Goal: Answer question/provide support: Share knowledge or assist other users

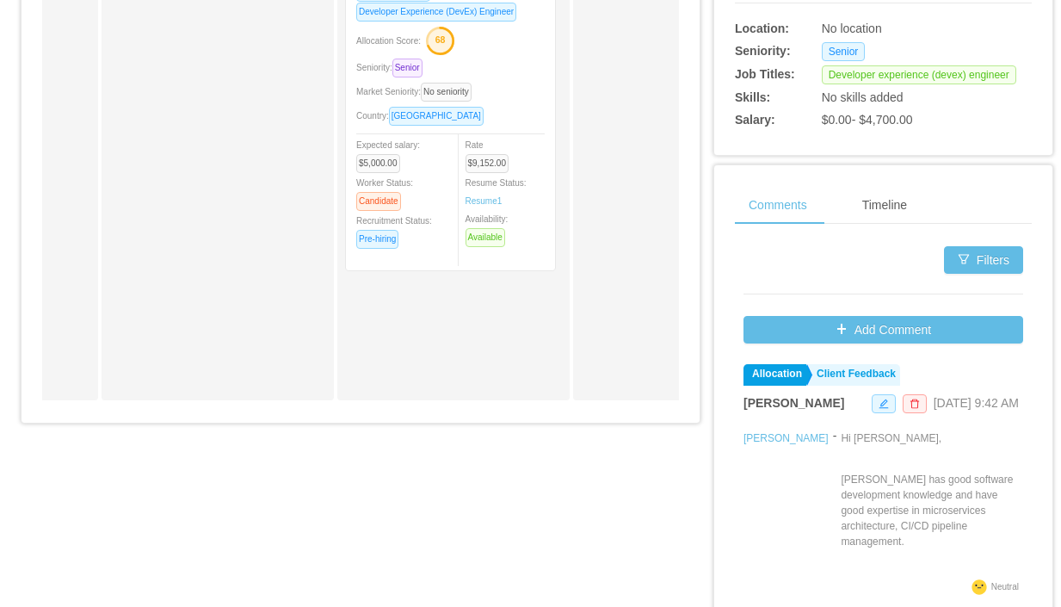
scroll to position [695, 0]
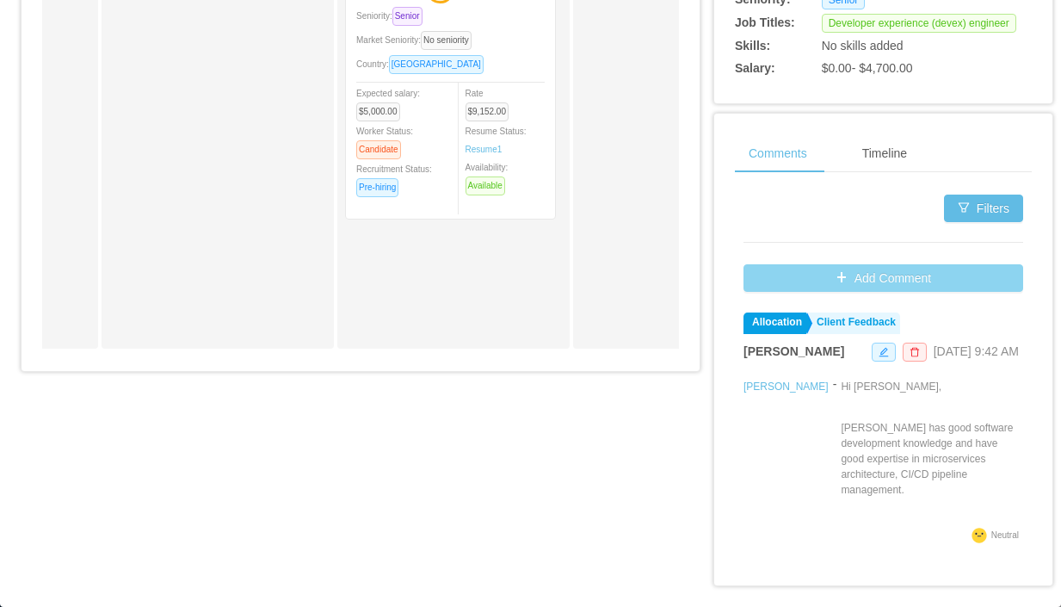
click at [877, 281] on button "Add Comment" at bounding box center [884, 278] width 280 height 28
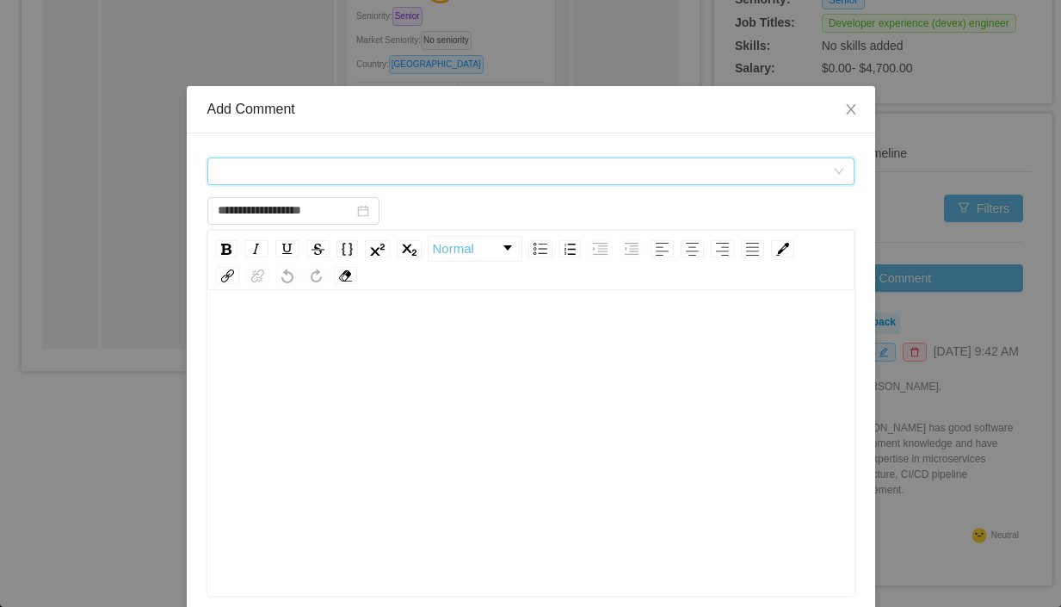
click at [395, 172] on div "Comment types" at bounding box center [525, 171] width 615 height 26
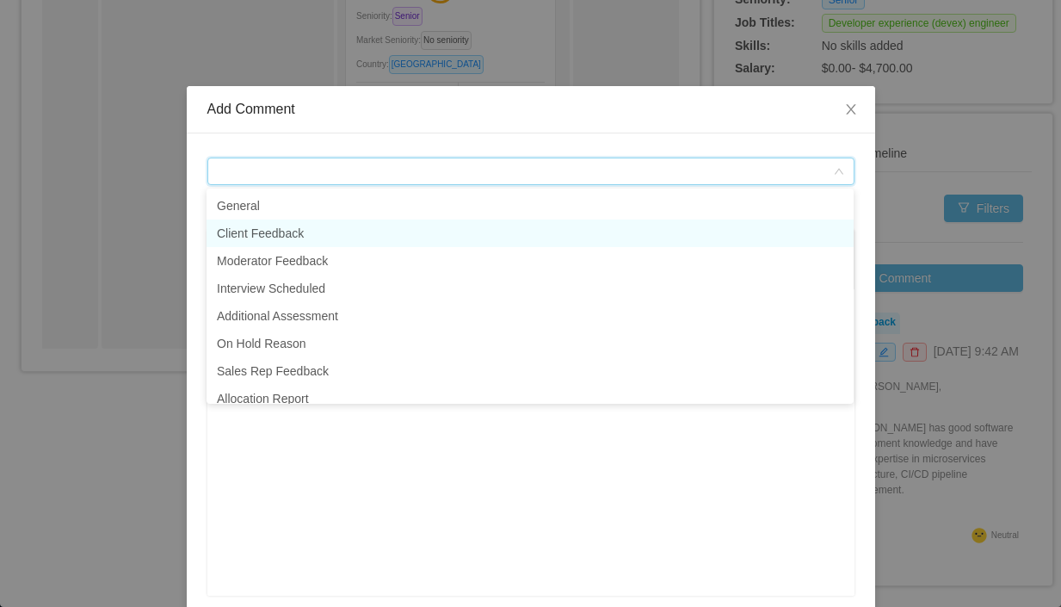
click at [336, 245] on li "Client Feedback" at bounding box center [530, 233] width 647 height 28
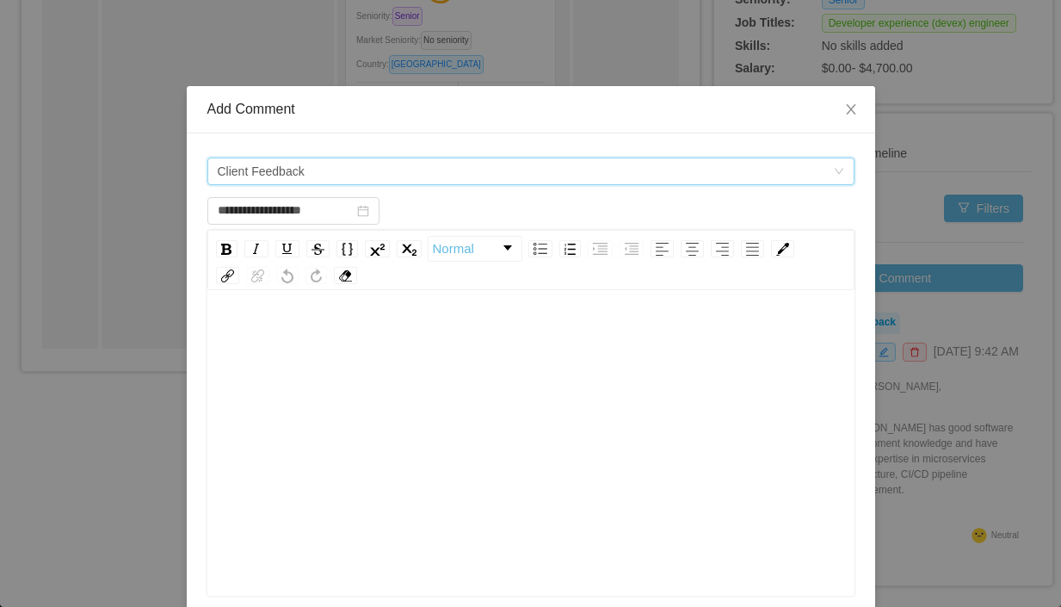
click at [425, 353] on div "rdw-editor" at bounding box center [531, 336] width 621 height 34
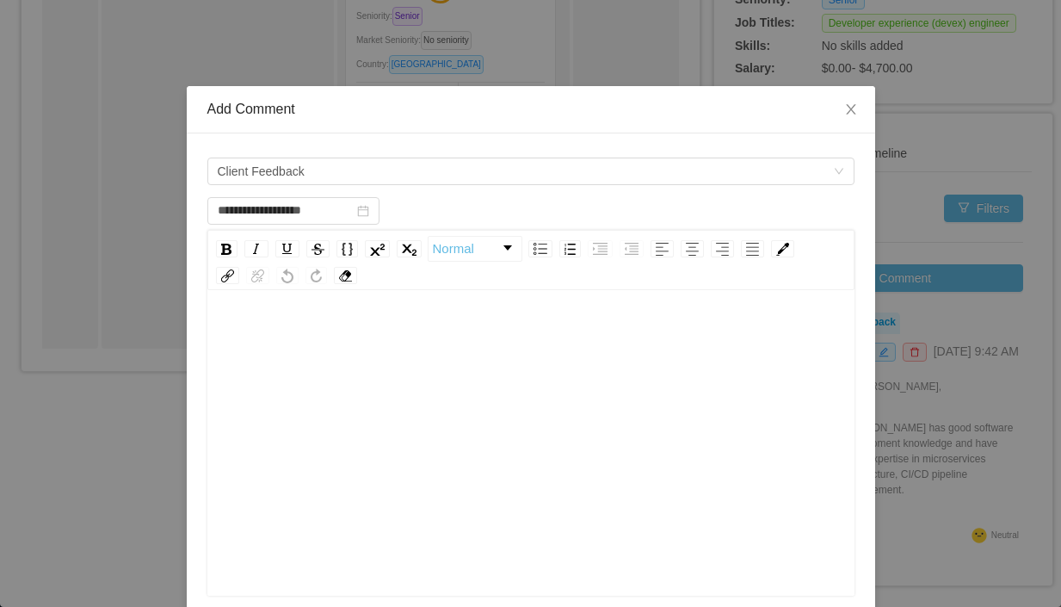
click at [411, 325] on div "rdw-editor" at bounding box center [531, 316] width 621 height 34
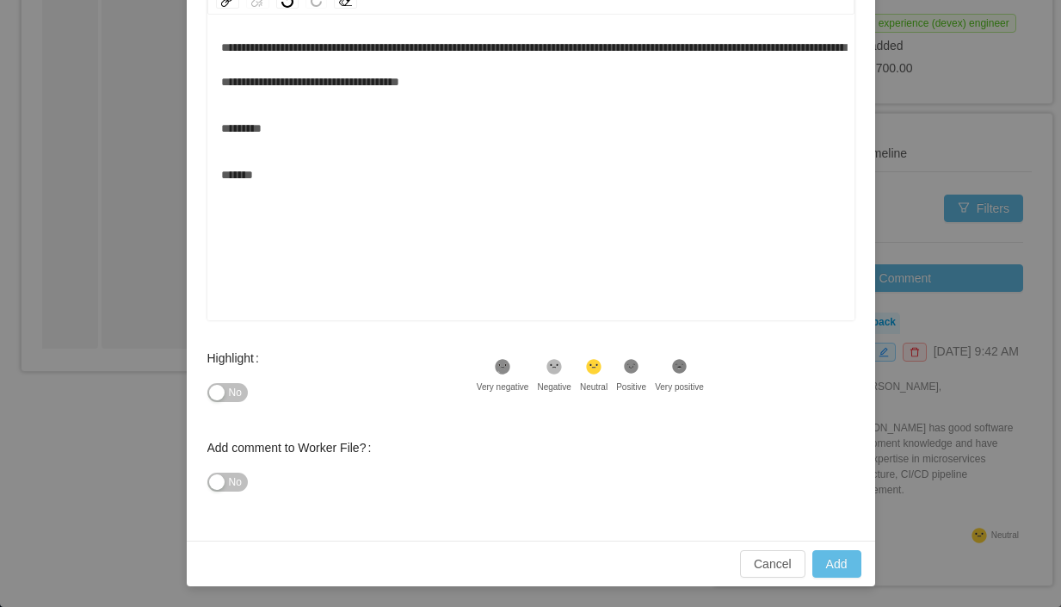
scroll to position [15, 0]
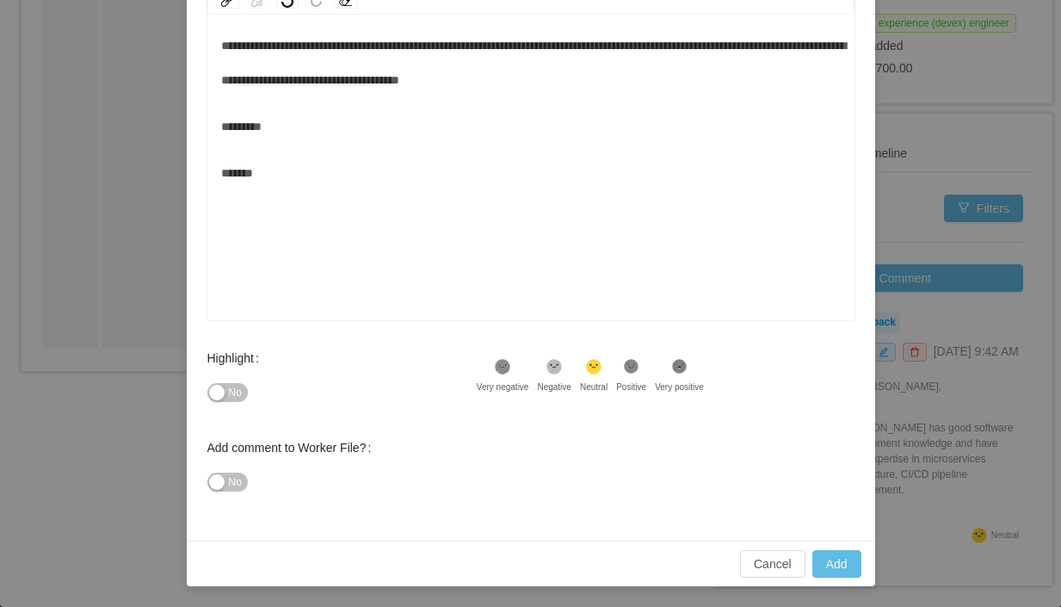
click at [639, 376] on div ".st1{fill:#232323}" at bounding box center [631, 369] width 30 height 22
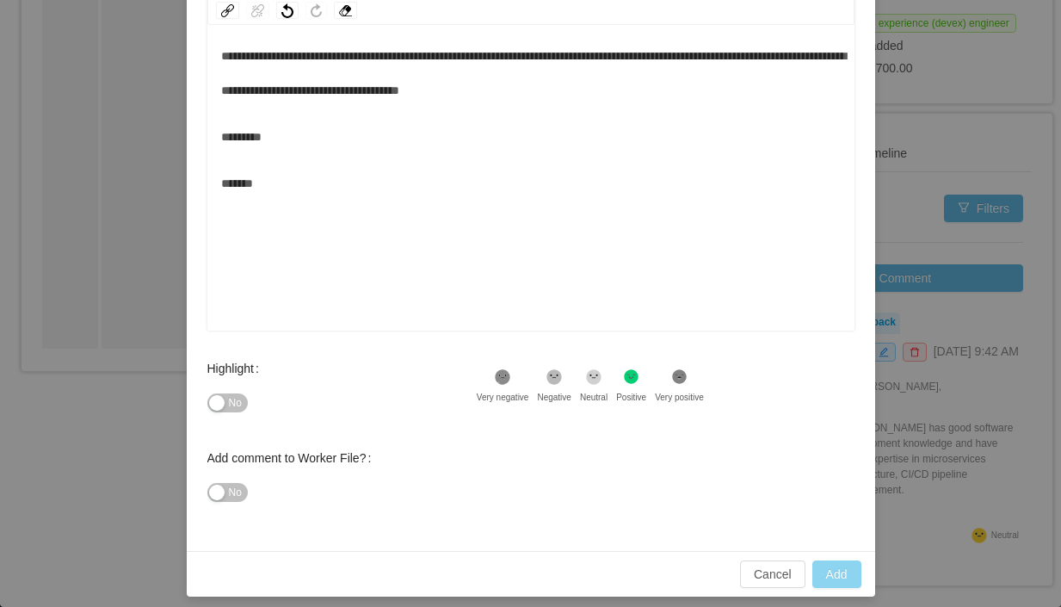
click at [849, 577] on button "Add" at bounding box center [836, 574] width 49 height 28
type input "**********"
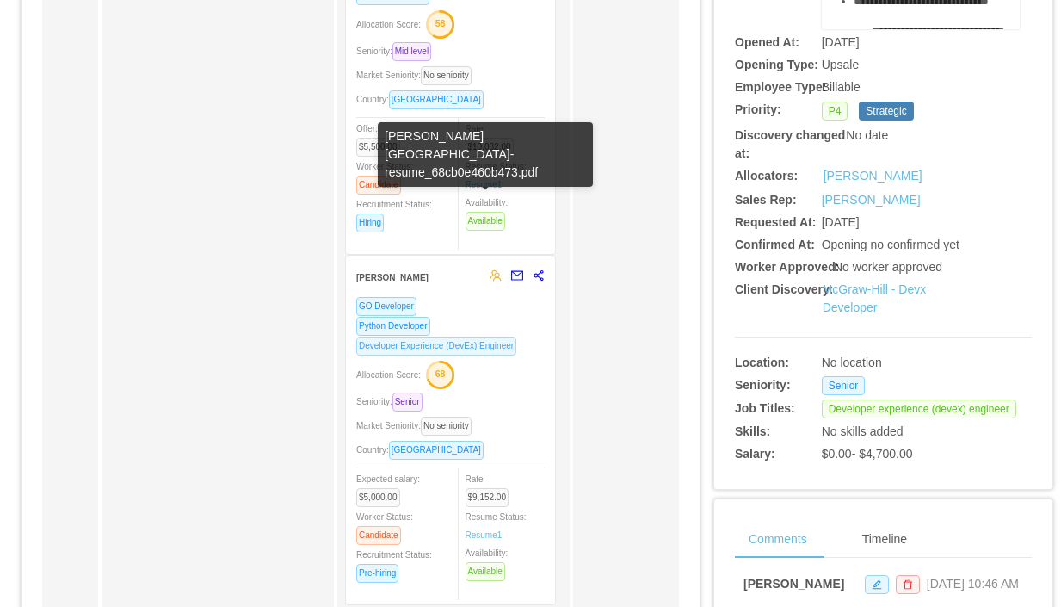
scroll to position [0, 0]
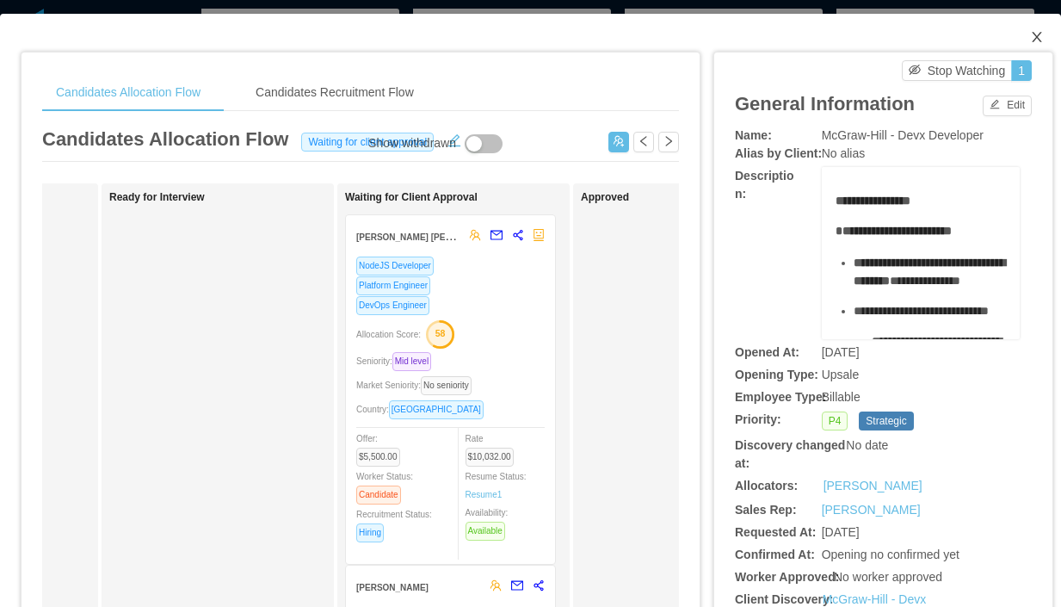
click at [1040, 38] on icon "icon: close" at bounding box center [1037, 37] width 14 height 14
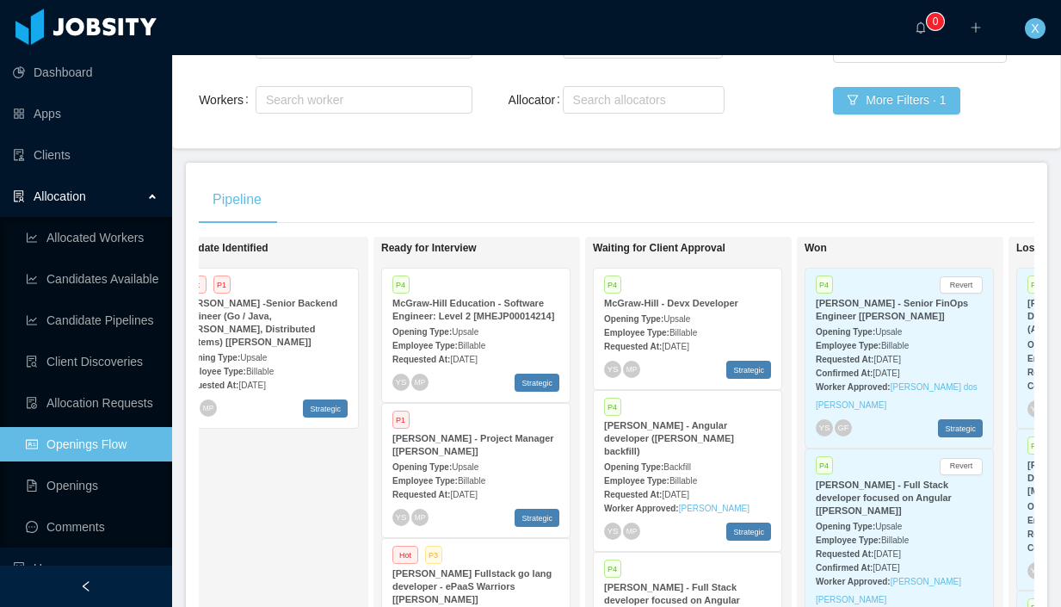
click at [520, 340] on div "Opening Type: Upsale" at bounding box center [475, 331] width 167 height 18
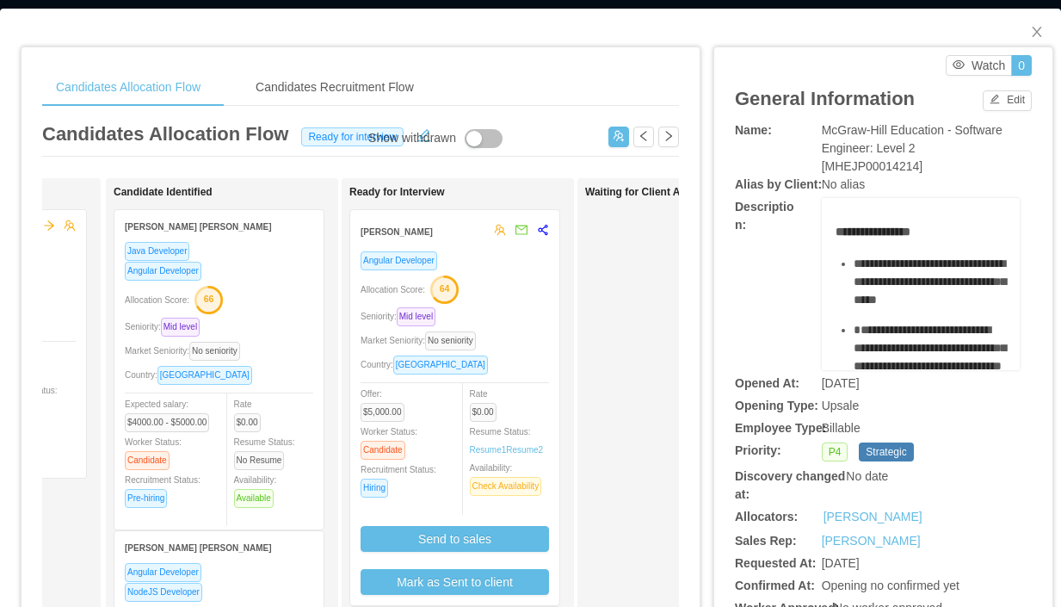
scroll to position [0, 186]
click at [516, 291] on div "Allocation Score: 64" at bounding box center [456, 289] width 188 height 28
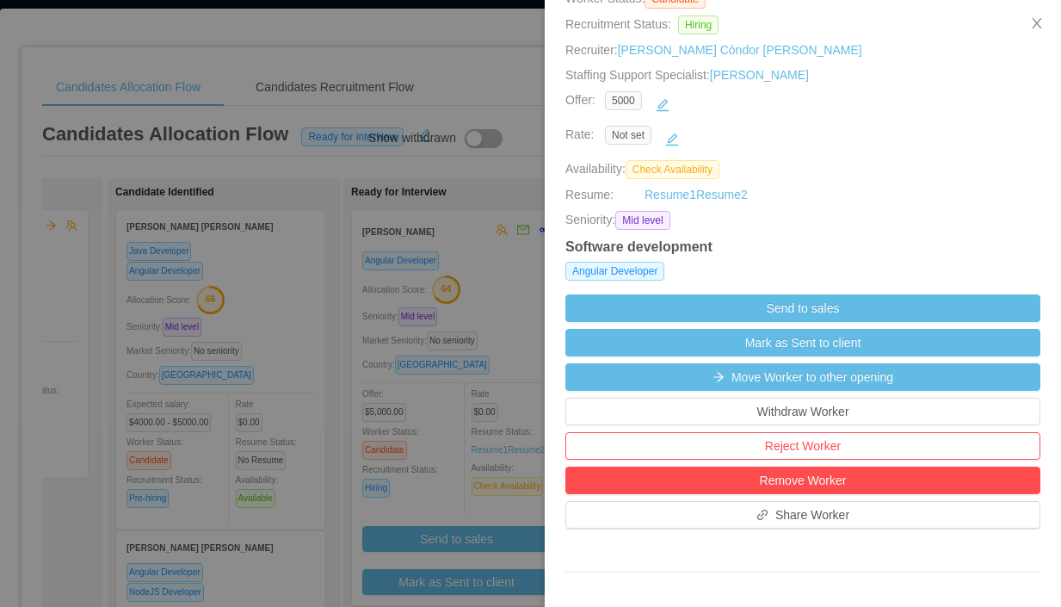
scroll to position [232, 0]
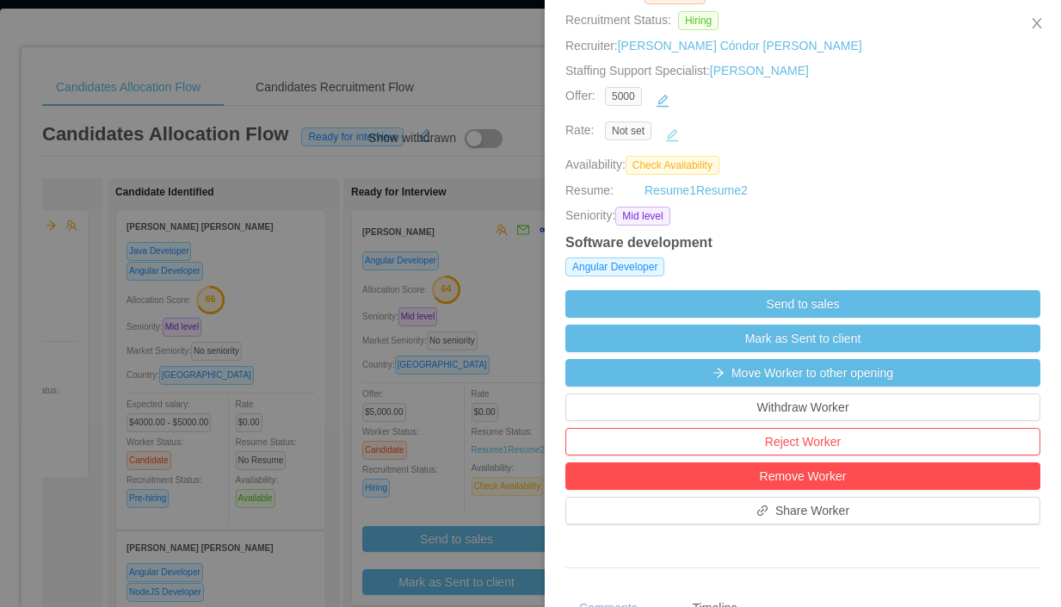
click at [676, 133] on button "button" at bounding box center [672, 135] width 28 height 28
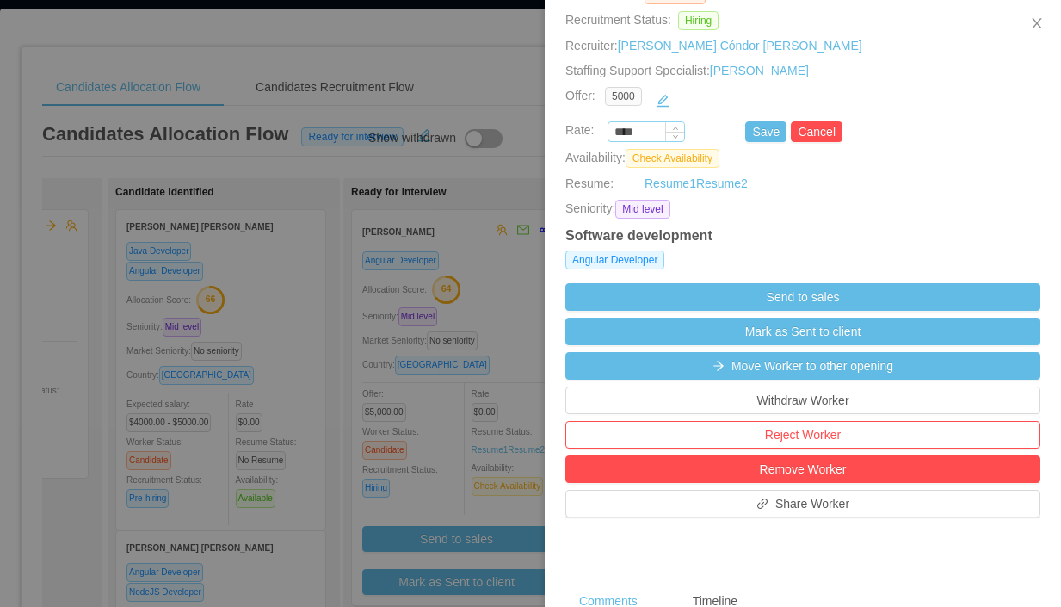
click at [654, 131] on input "****" at bounding box center [646, 132] width 76 height 19
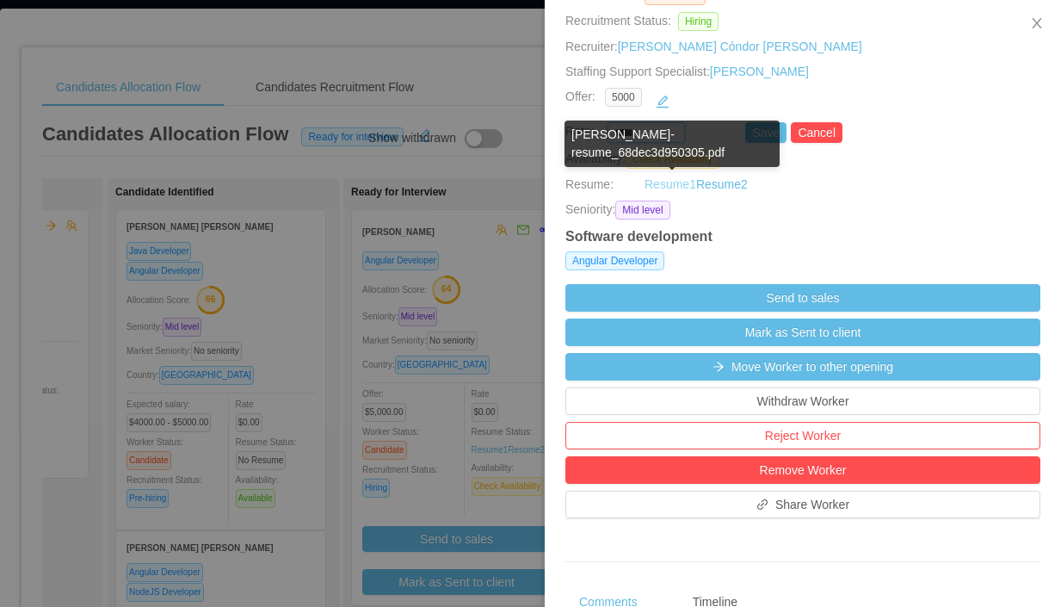
paste input "***"
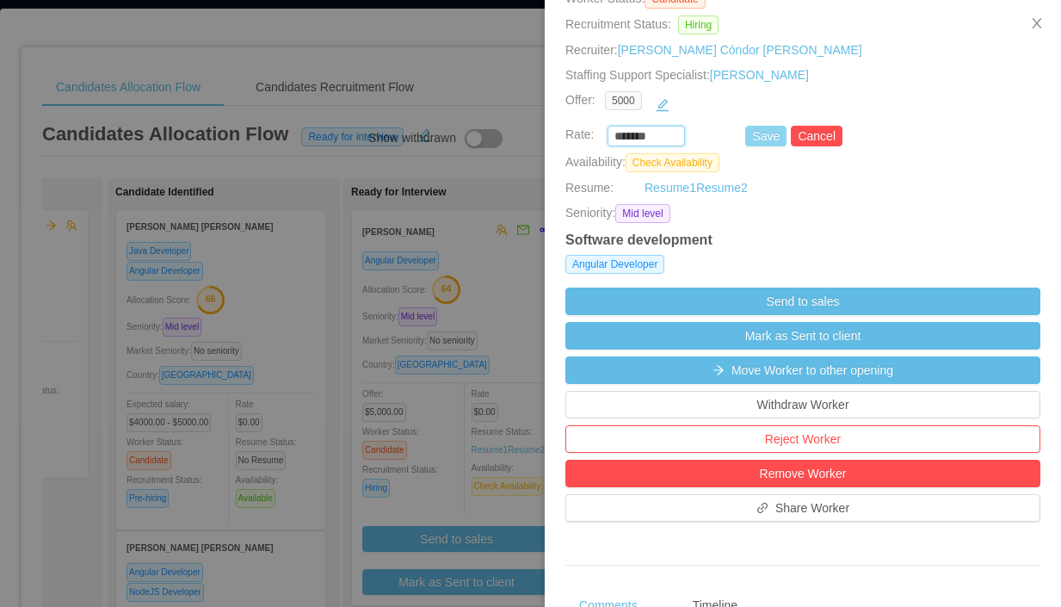
type input "*******"
click at [771, 138] on button "Save" at bounding box center [765, 136] width 41 height 21
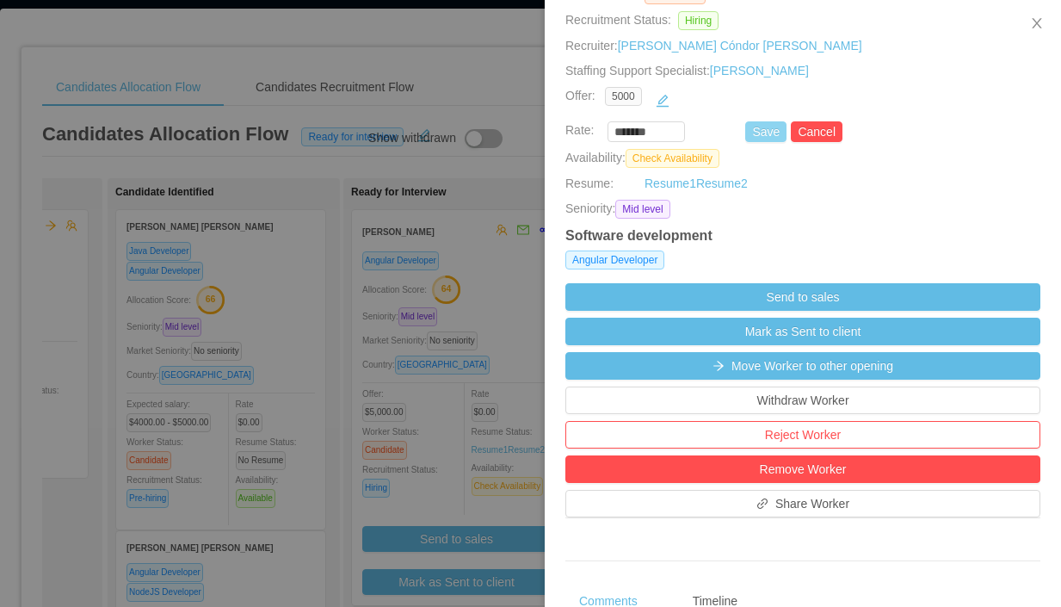
scroll to position [234, 0]
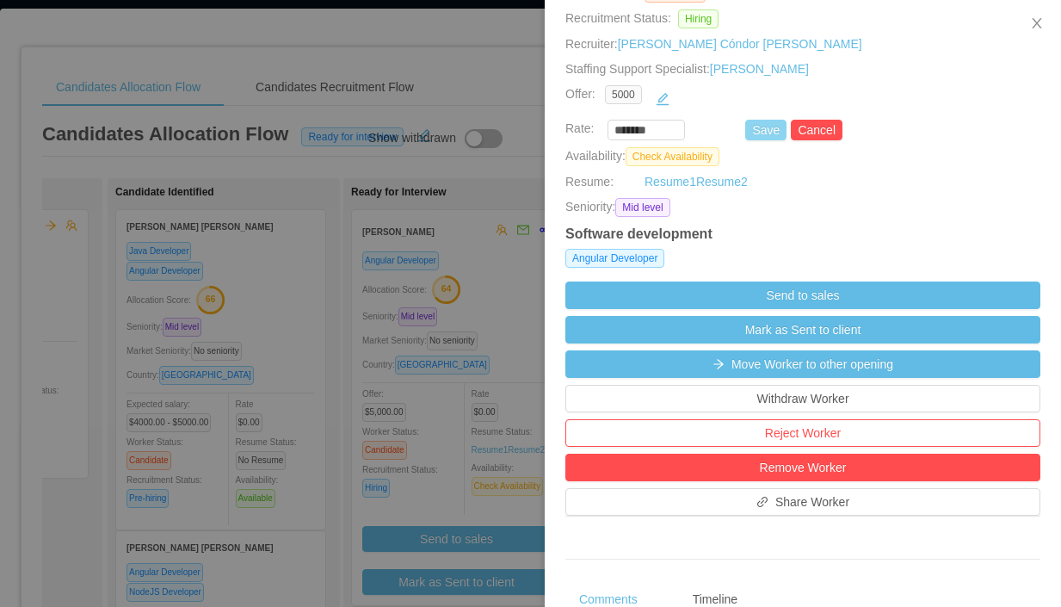
click at [771, 133] on button "Save" at bounding box center [765, 130] width 41 height 21
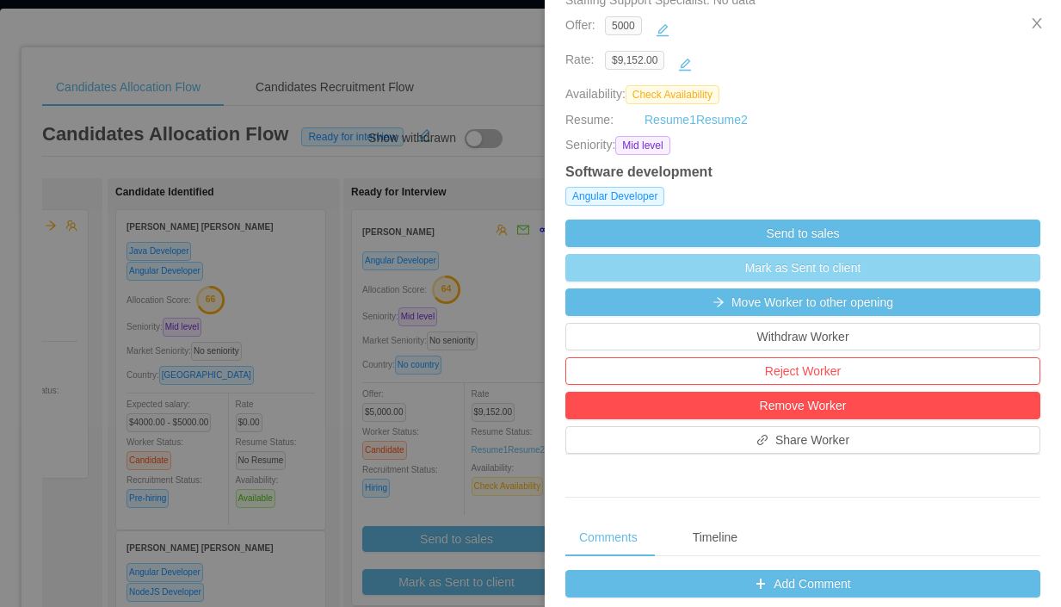
scroll to position [299, 0]
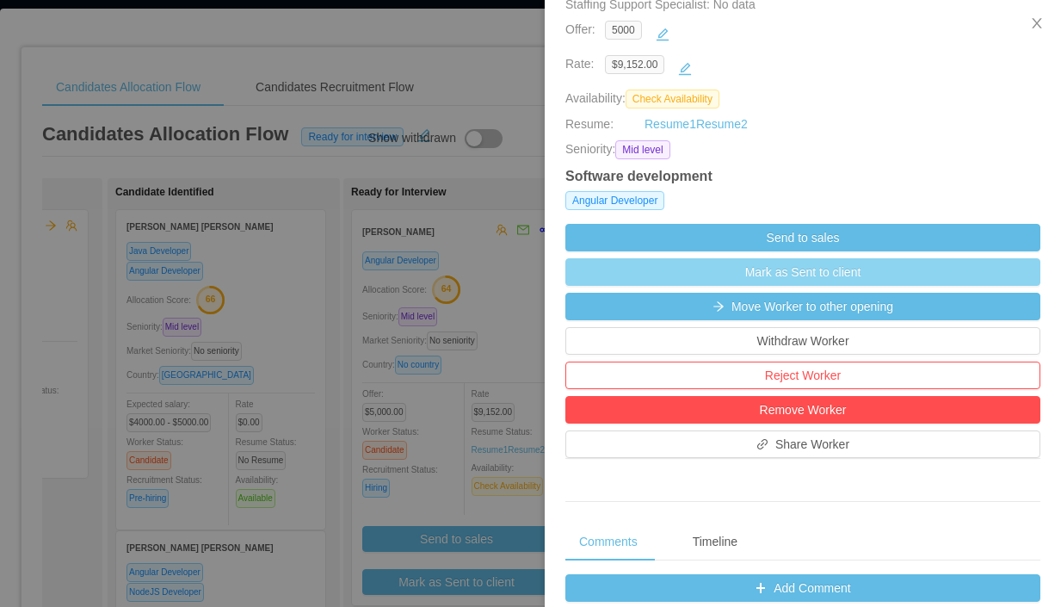
click at [779, 271] on button "Mark as Sent to client" at bounding box center [802, 272] width 475 height 28
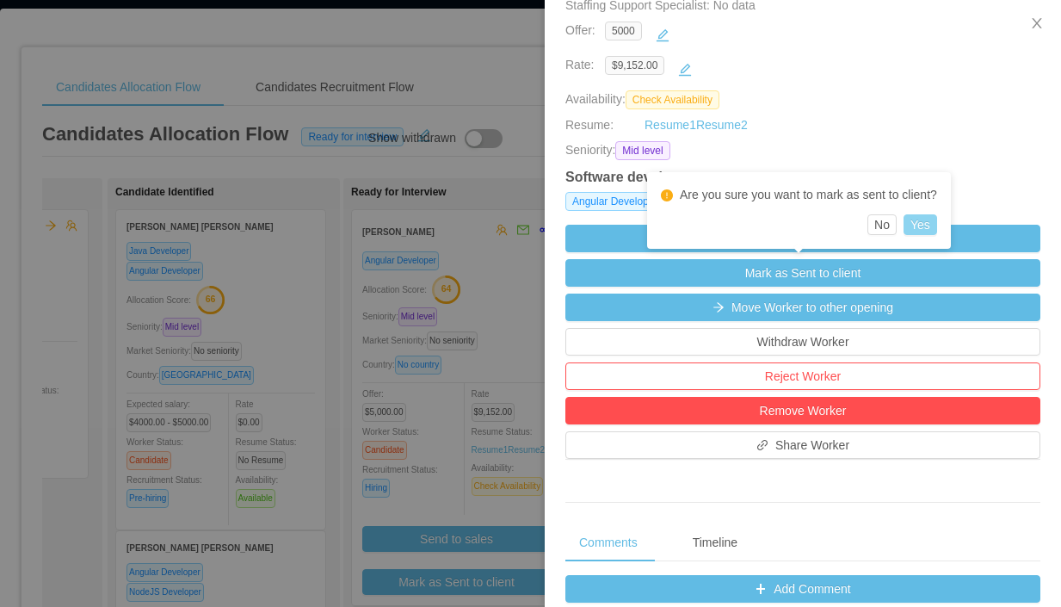
click at [919, 228] on button "Yes" at bounding box center [921, 224] width 34 height 21
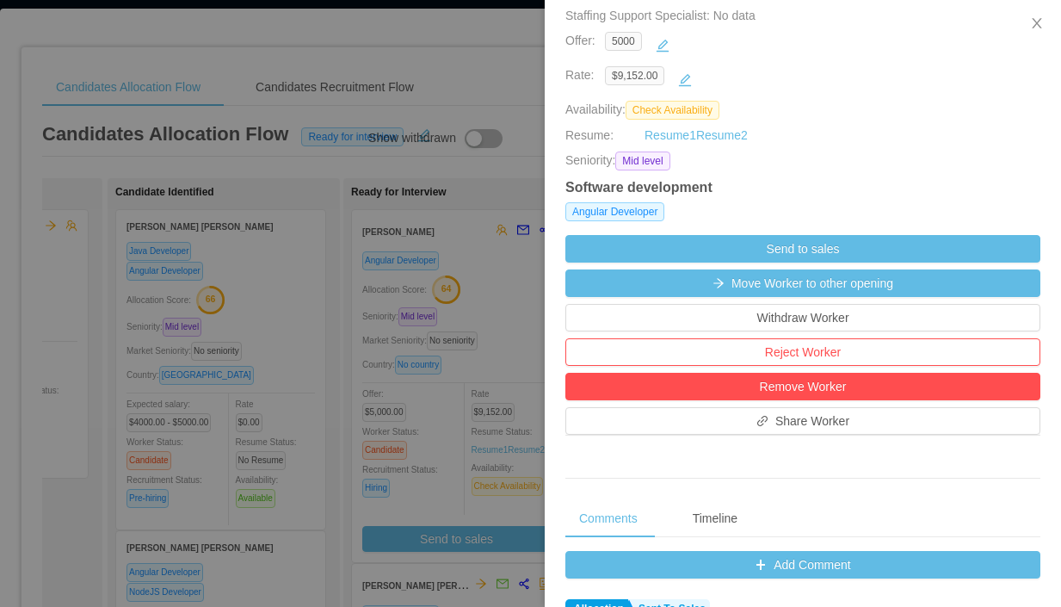
scroll to position [288, 0]
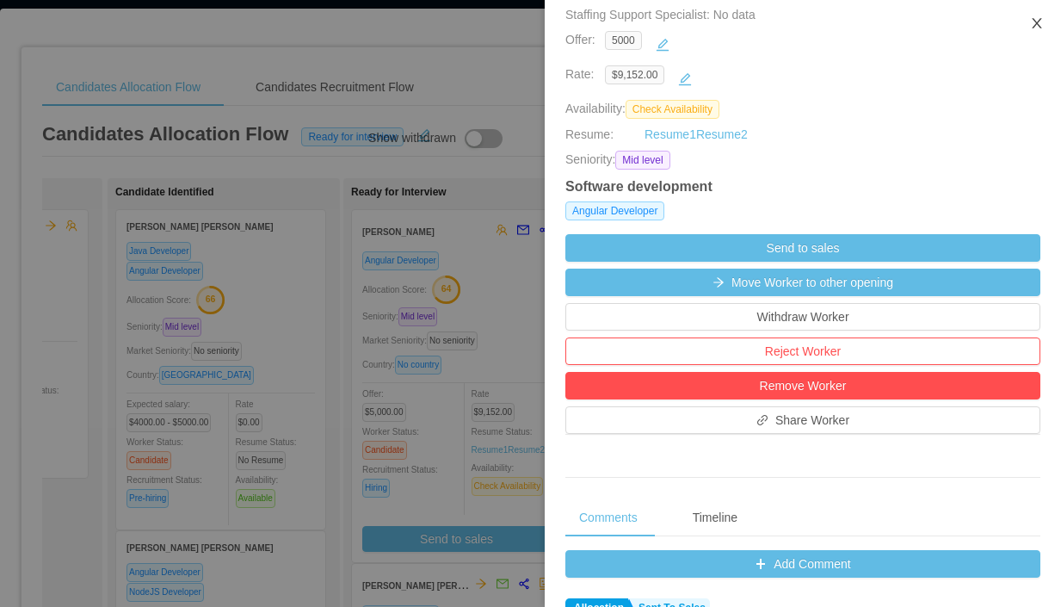
click at [1034, 24] on icon "icon: close" at bounding box center [1037, 23] width 14 height 14
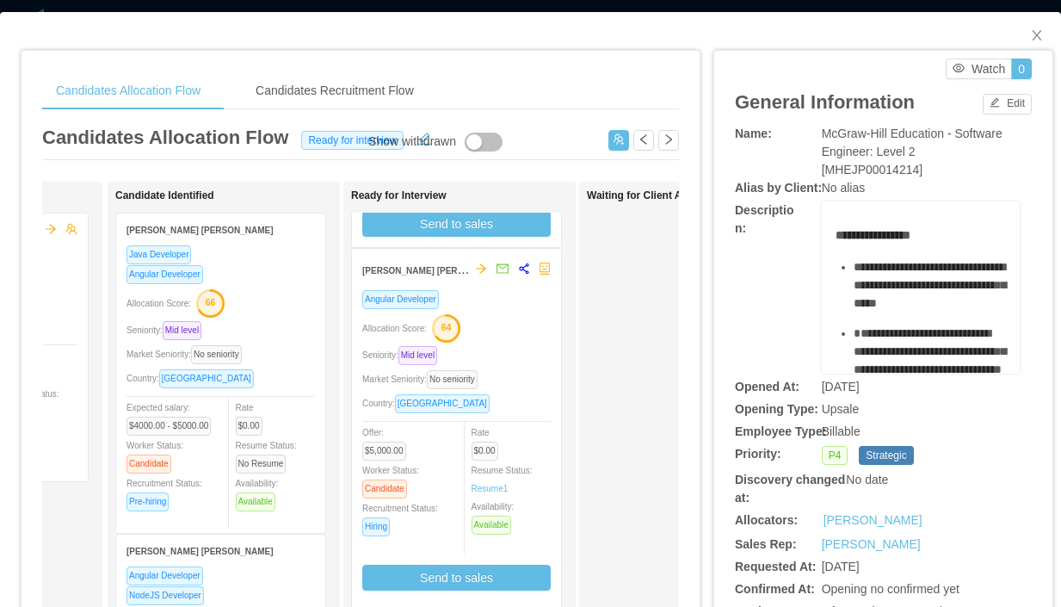
scroll to position [325, 0]
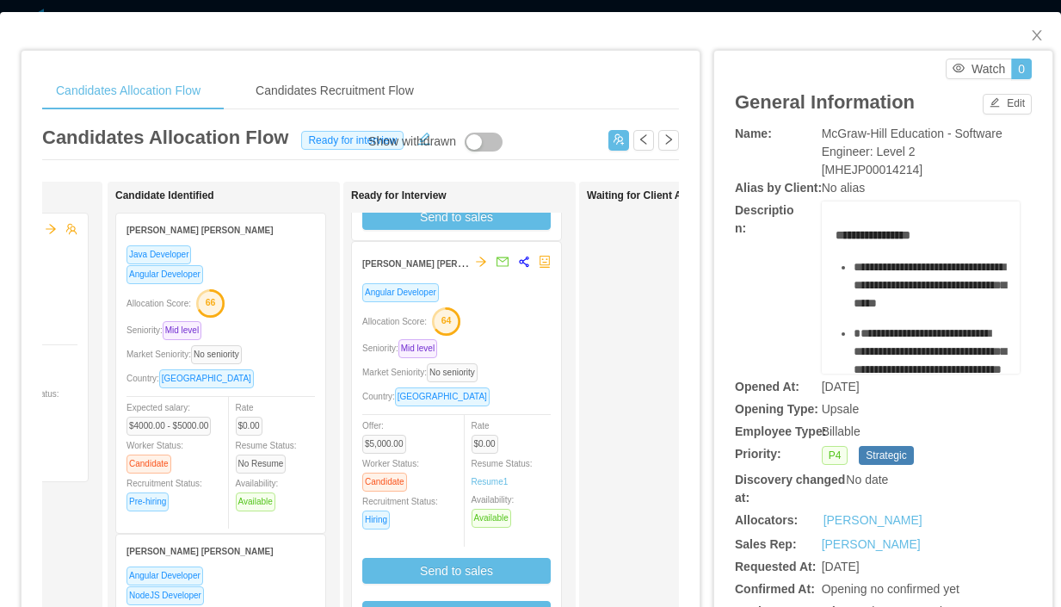
click at [503, 302] on div "Angular Developer Allocation Score: 64 Seniority: Mid level Market Seniority: N…" at bounding box center [456, 454] width 188 height 344
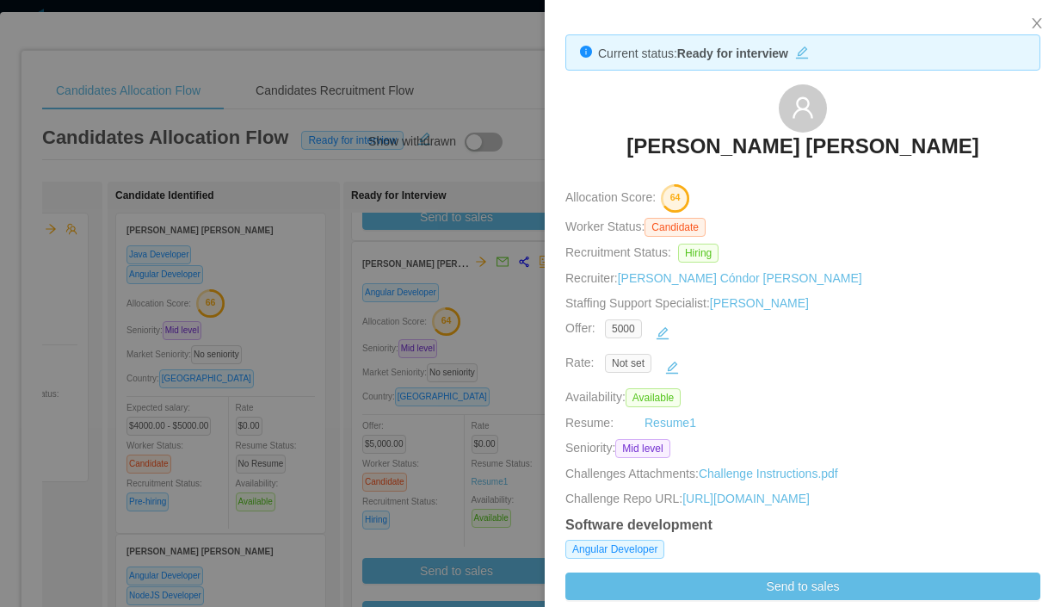
click at [821, 146] on h3 "[PERSON_NAME] [PERSON_NAME]" at bounding box center [803, 147] width 352 height 28
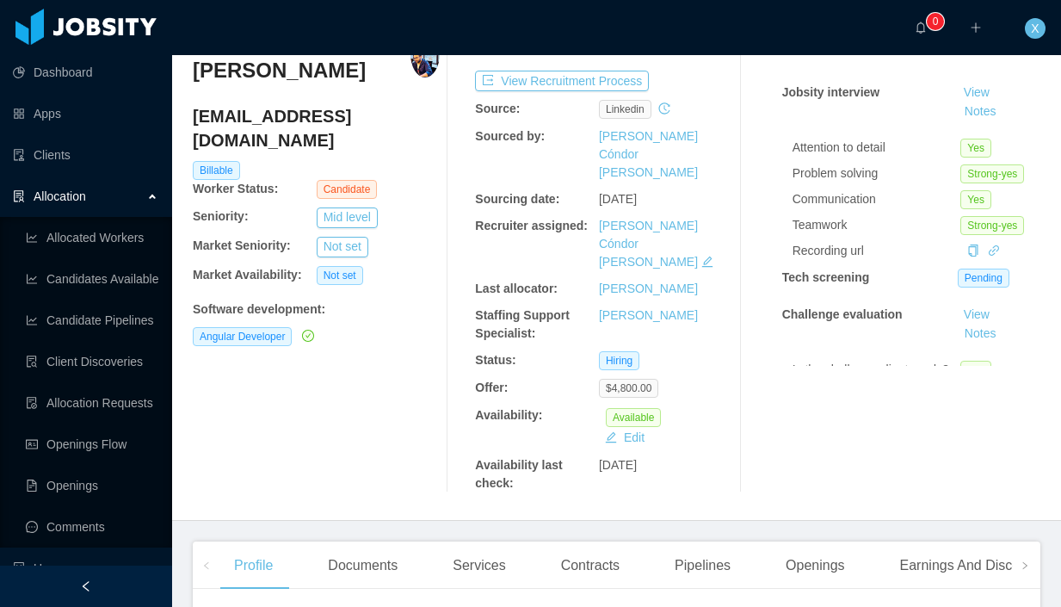
scroll to position [92, 0]
click at [814, 540] on div "Openings" at bounding box center [815, 564] width 87 height 48
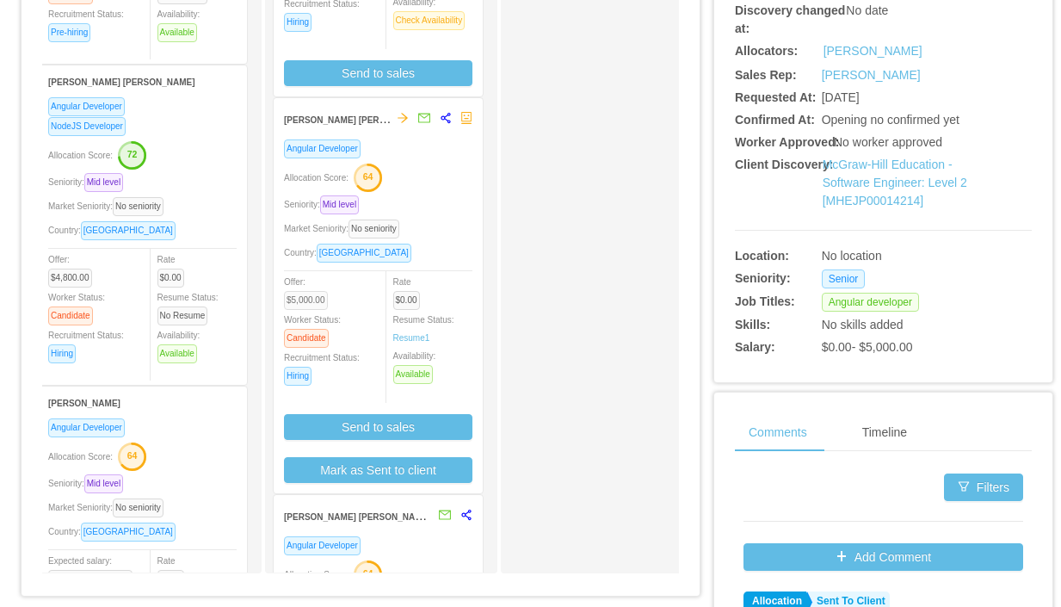
scroll to position [479, 0]
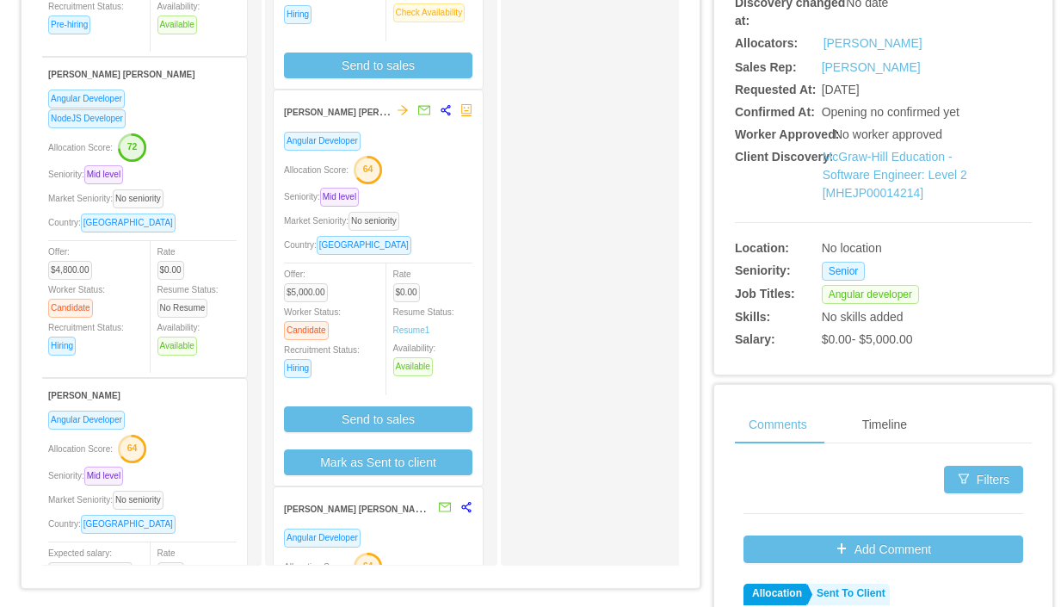
click at [448, 201] on div "Seniority: Mid level" at bounding box center [378, 197] width 188 height 20
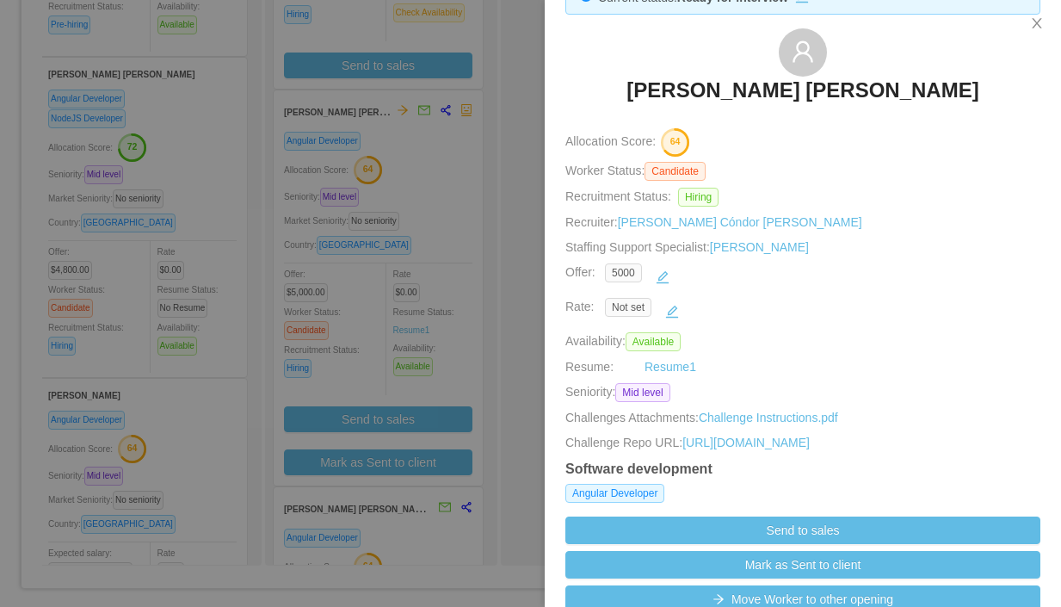
scroll to position [62, 0]
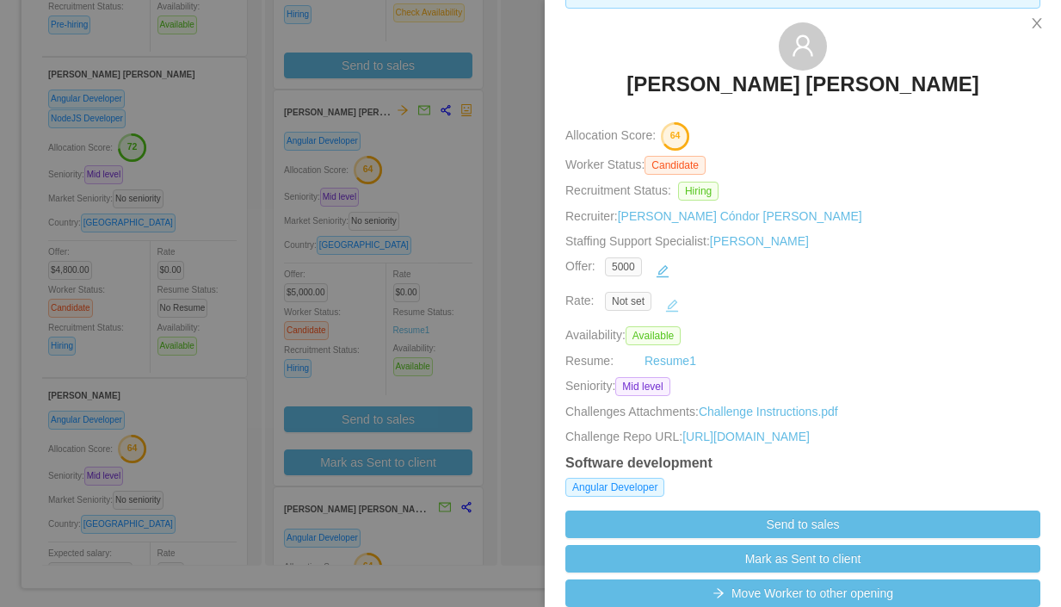
click at [671, 303] on button "button" at bounding box center [672, 306] width 28 height 28
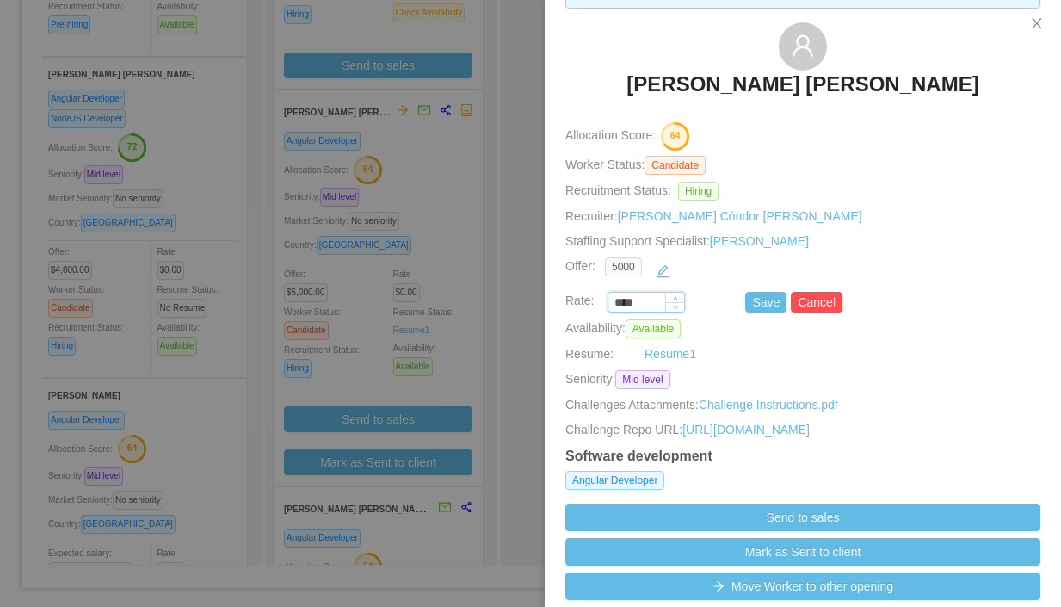
click at [647, 302] on input "****" at bounding box center [646, 302] width 76 height 19
paste input "***"
type input "*******"
click at [766, 301] on button "Save" at bounding box center [765, 302] width 41 height 21
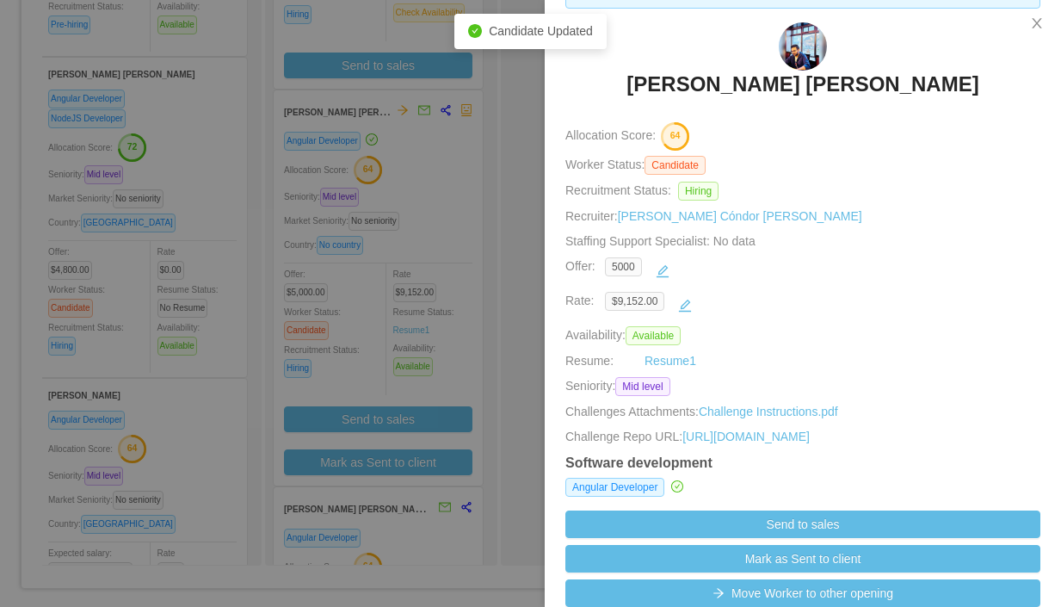
click at [765, 306] on div "$9,152.00" at bounding box center [813, 306] width 416 height 28
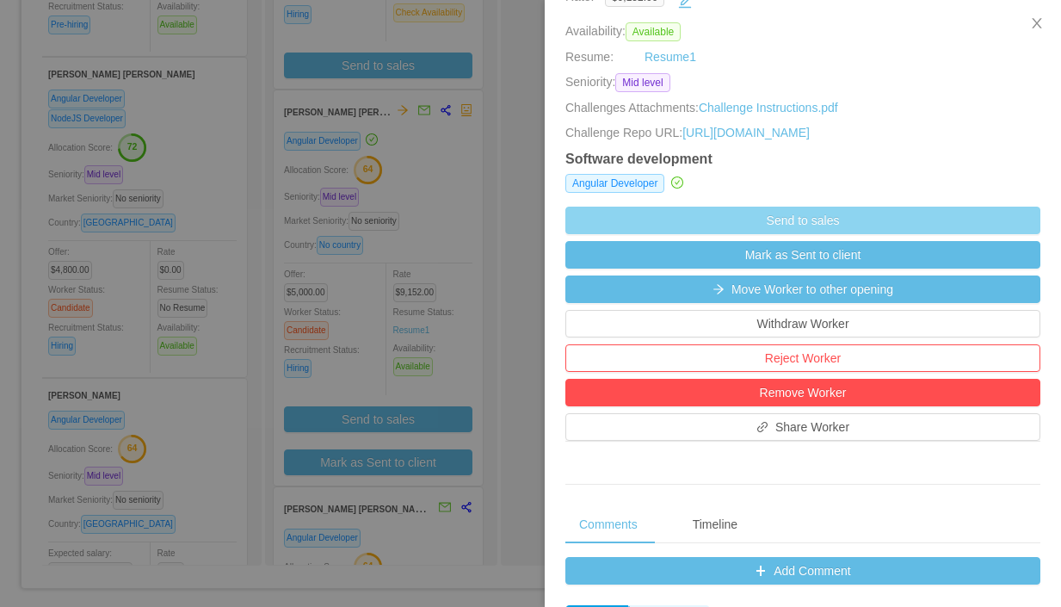
scroll to position [368, 0]
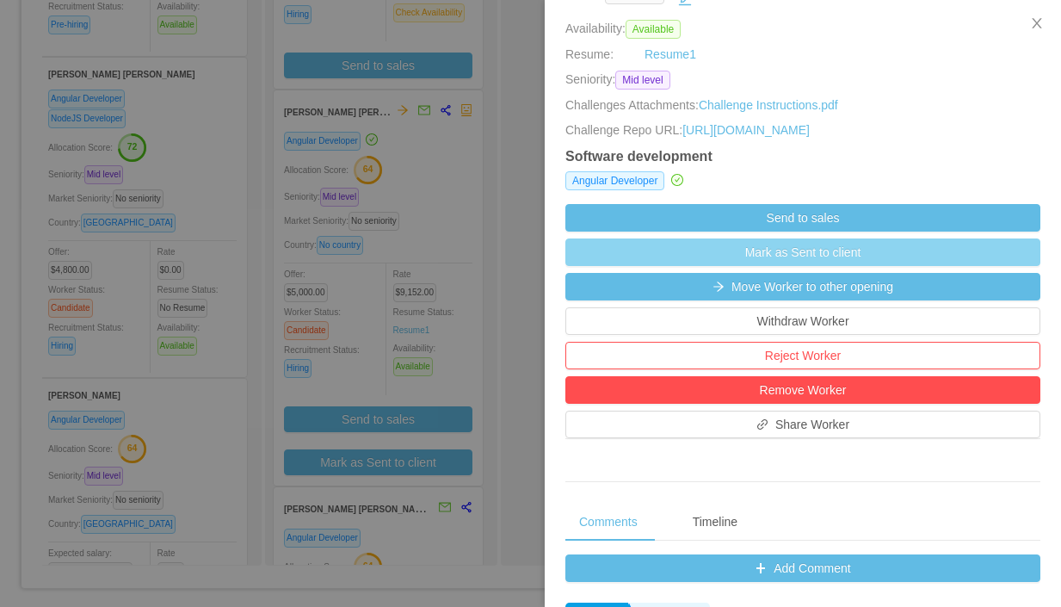
click at [811, 266] on button "Mark as Sent to client" at bounding box center [802, 252] width 475 height 28
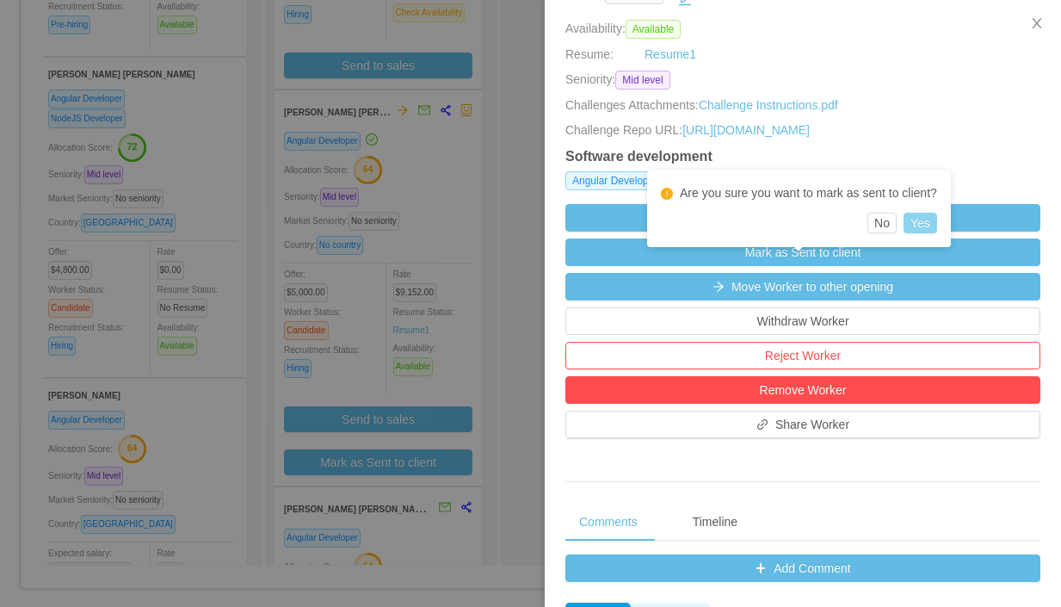
click at [928, 224] on button "Yes" at bounding box center [921, 223] width 34 height 21
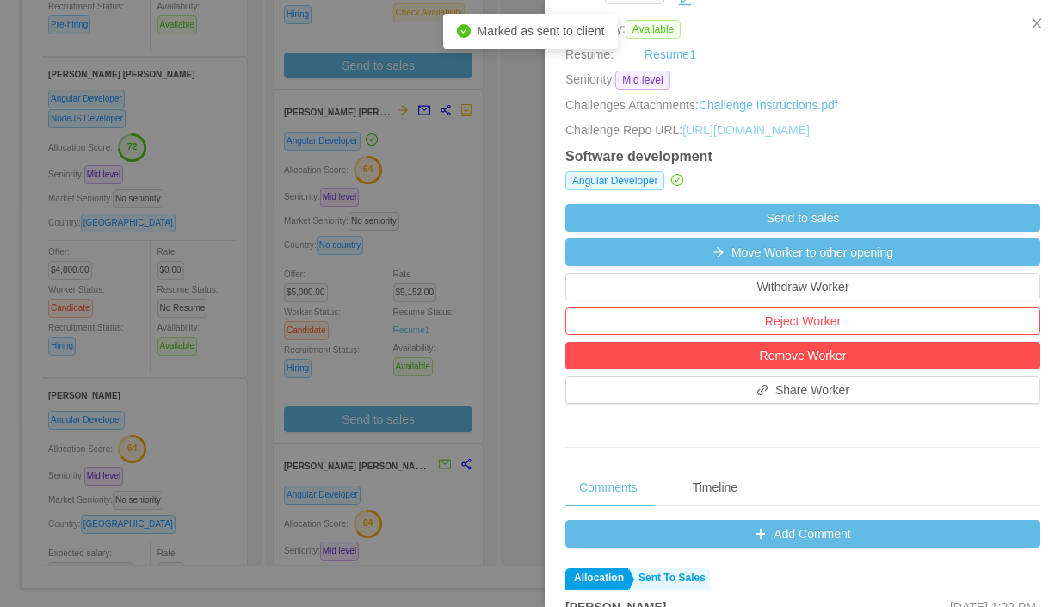
scroll to position [377, 0]
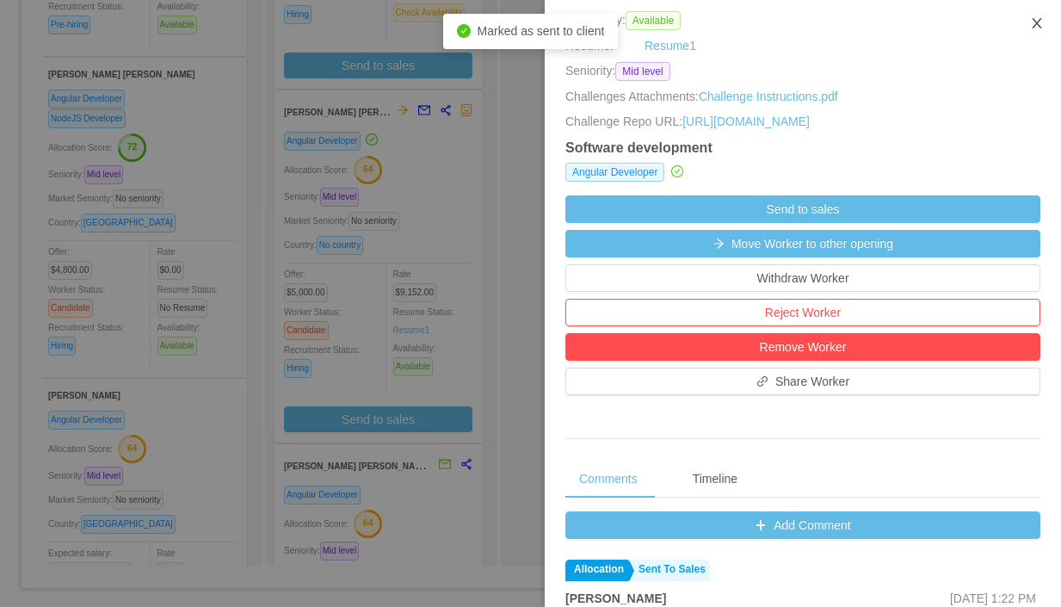
click at [1038, 16] on icon "icon: close" at bounding box center [1037, 23] width 14 height 14
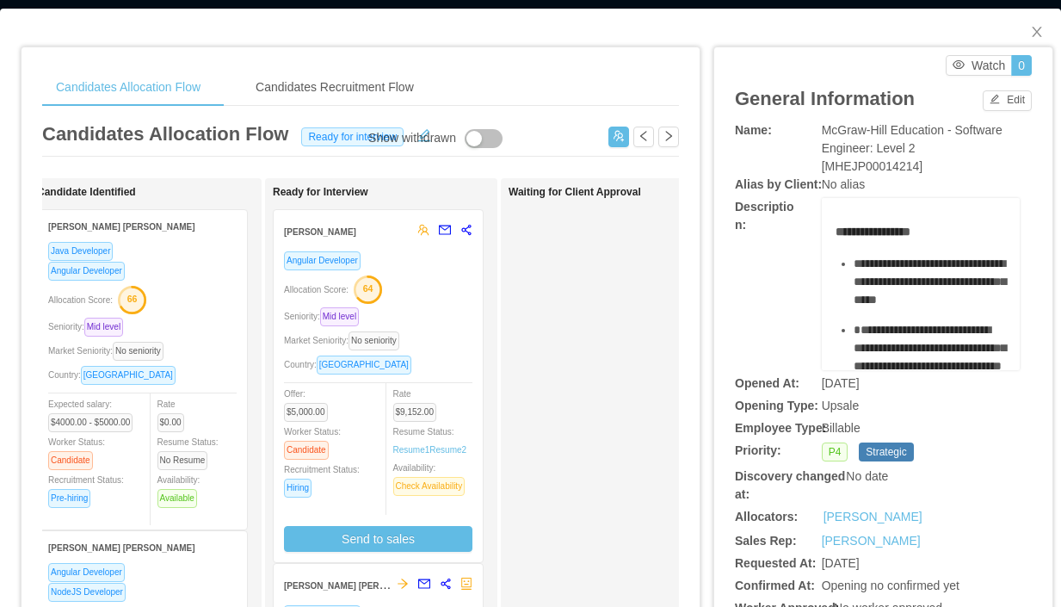
scroll to position [12, 0]
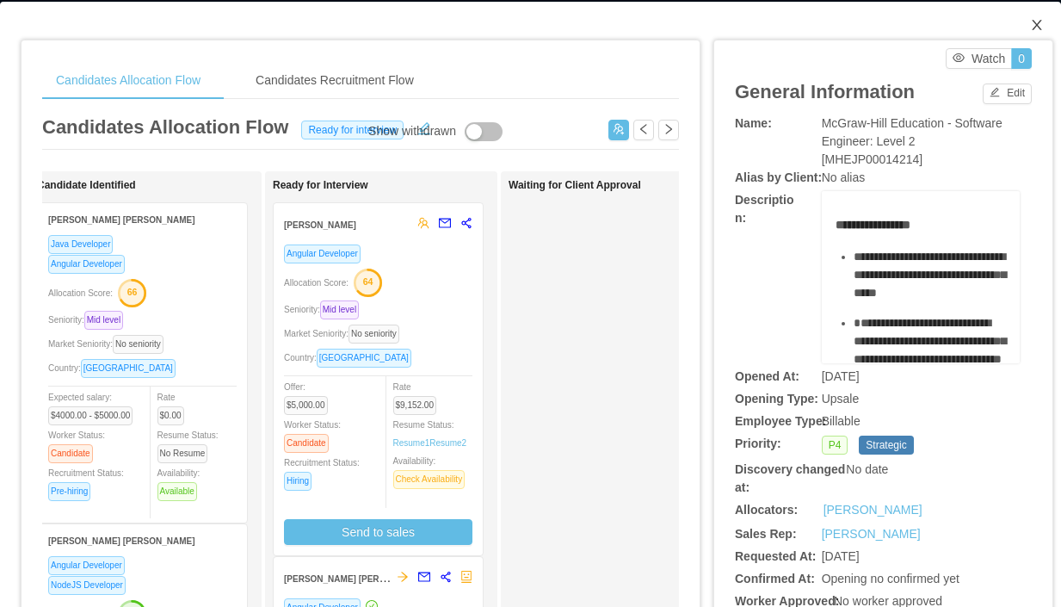
click at [1039, 23] on icon "icon: close" at bounding box center [1036, 25] width 9 height 10
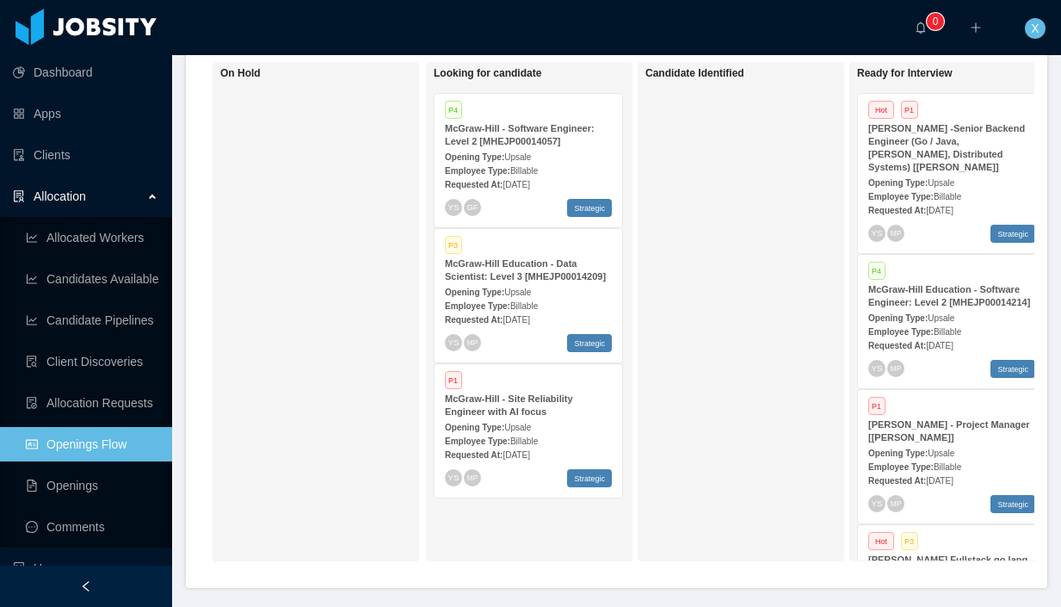
scroll to position [363, 0]
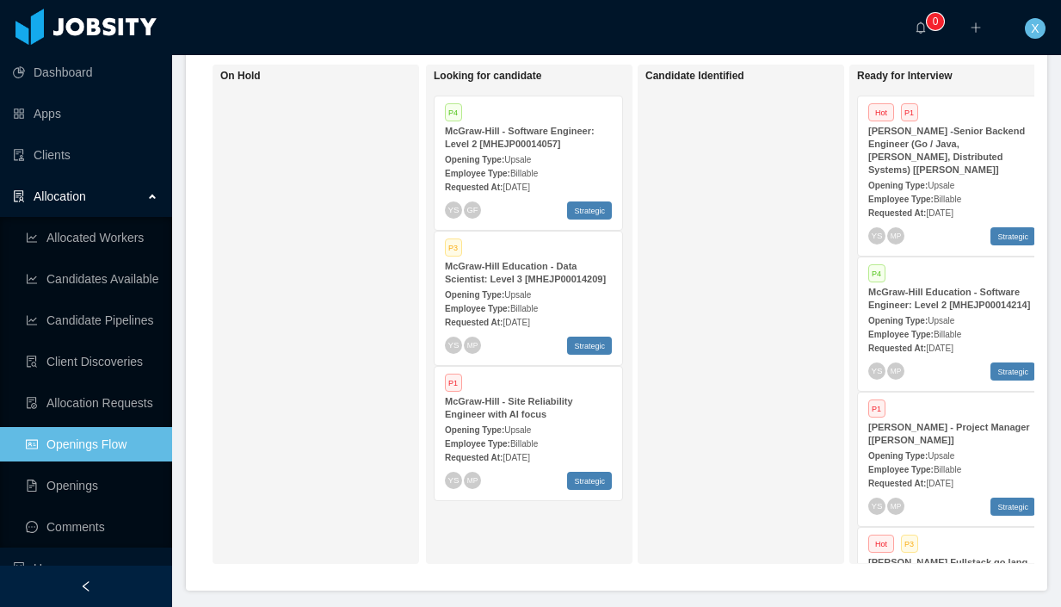
click at [588, 286] on div "McGraw-Hill Education - Data Scientist: Level 3 [MHEJP00014209]" at bounding box center [528, 273] width 167 height 26
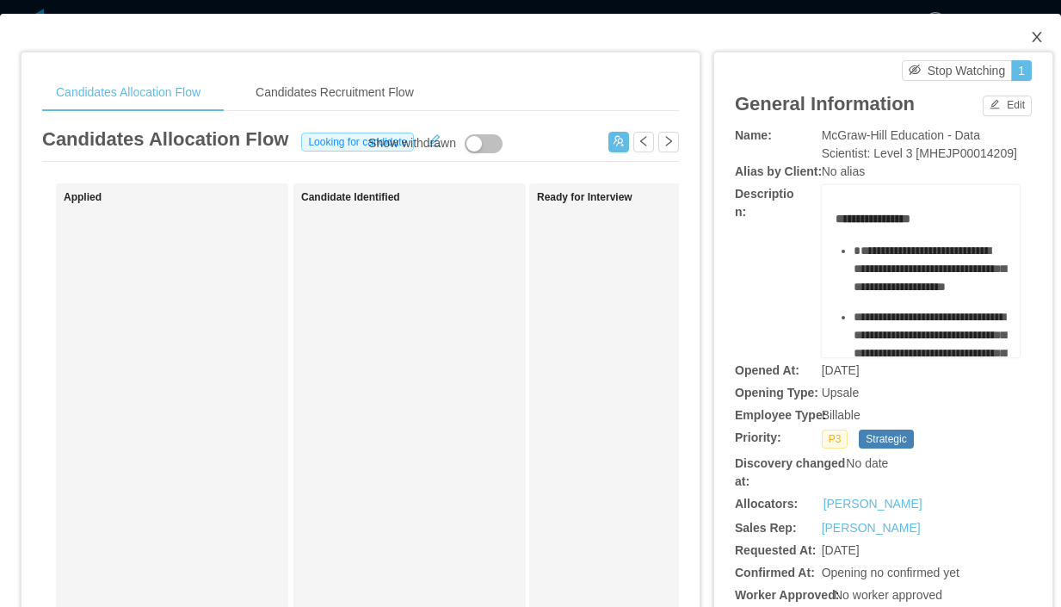
click at [1040, 39] on icon "icon: close" at bounding box center [1037, 37] width 14 height 14
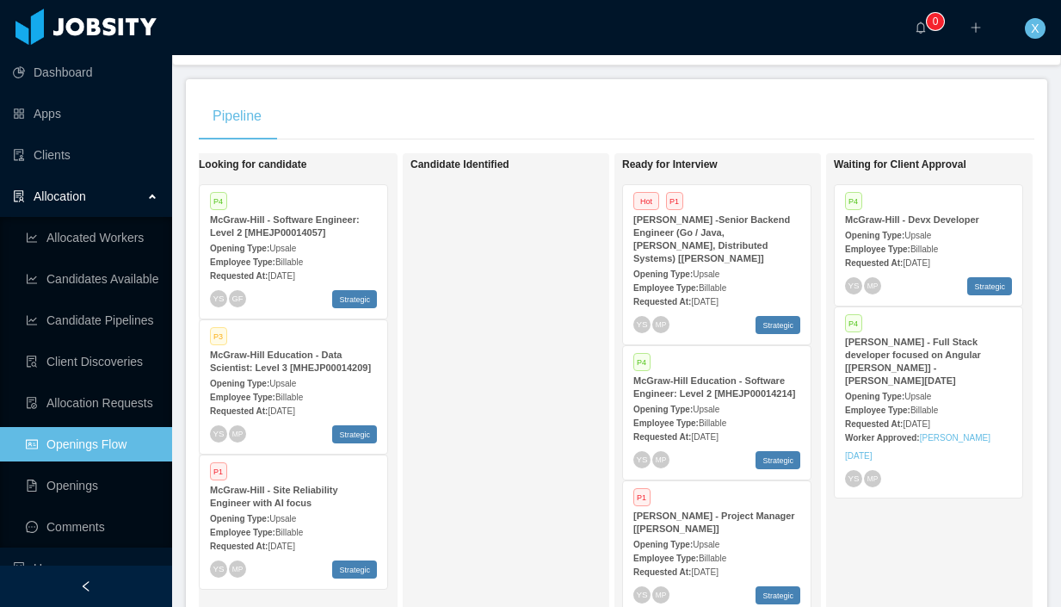
scroll to position [0, 232]
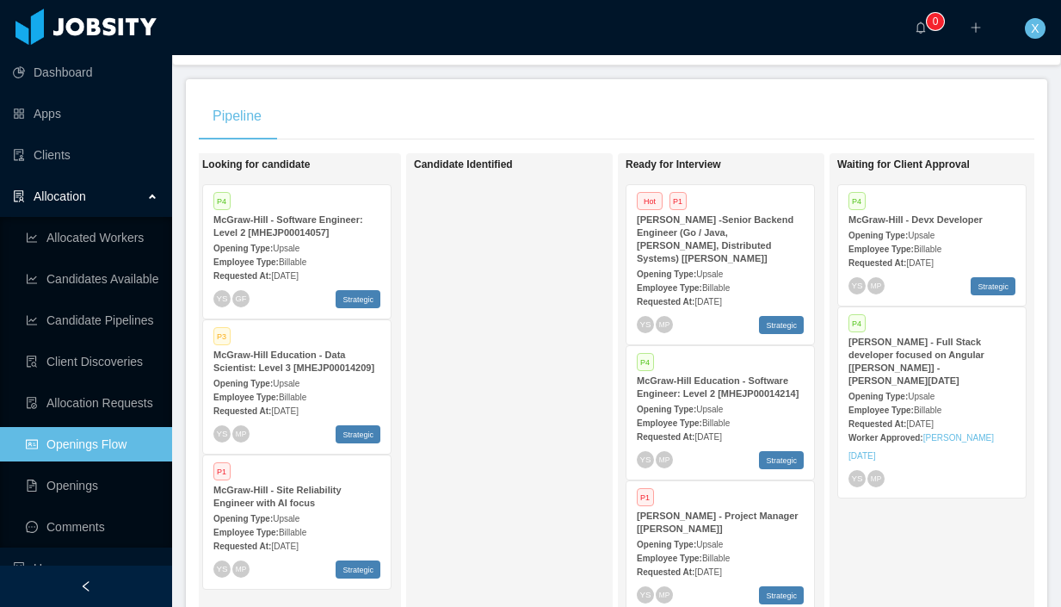
click at [326, 374] on div "McGraw-Hill Education - Data Scientist: Level 3 [MHEJP00014209]" at bounding box center [296, 362] width 167 height 26
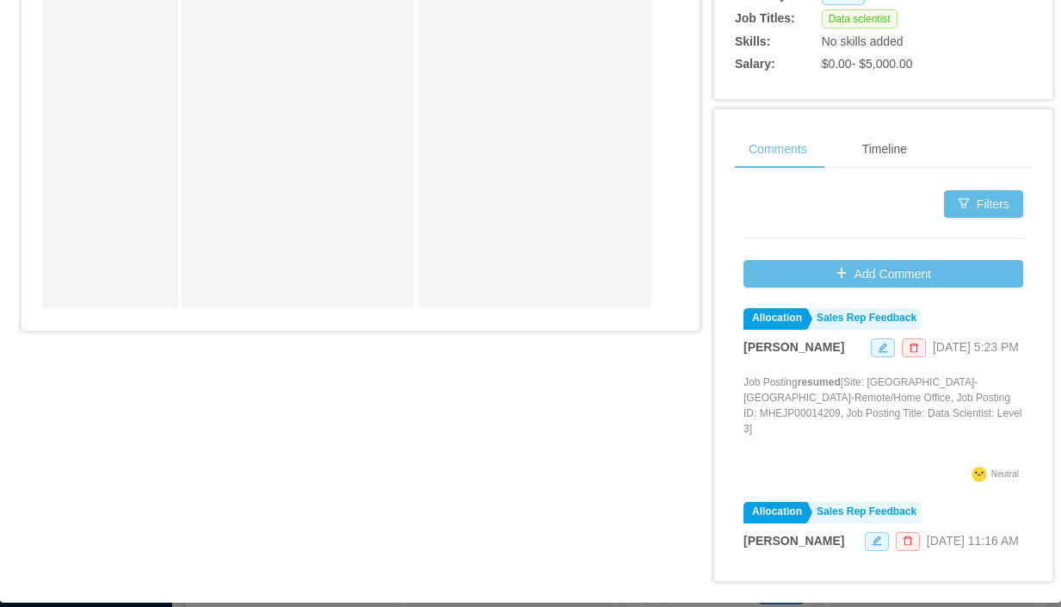
scroll to position [774, 0]
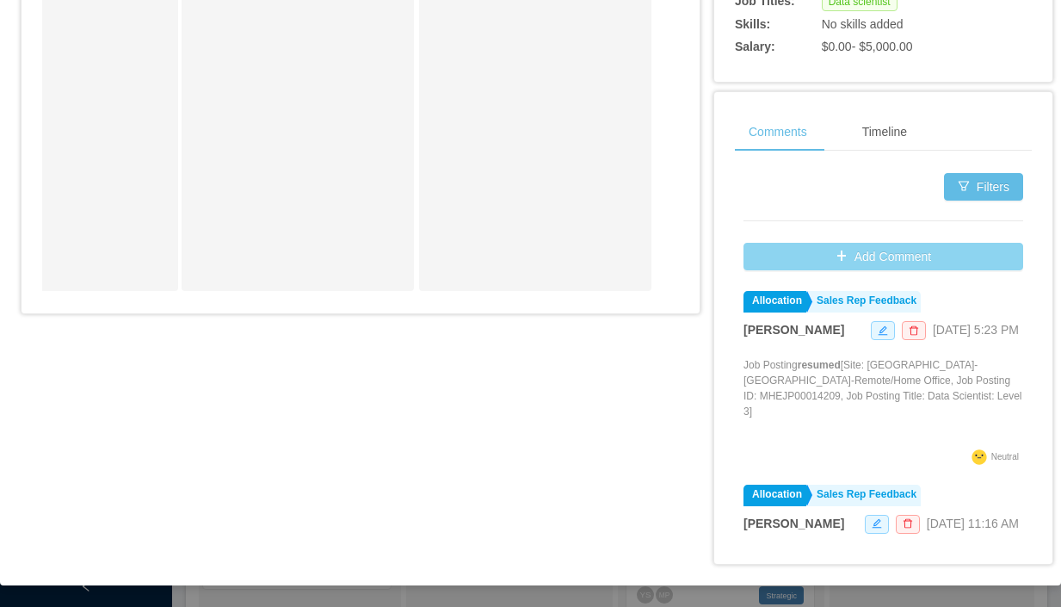
click at [897, 258] on button "Add Comment" at bounding box center [884, 257] width 280 height 28
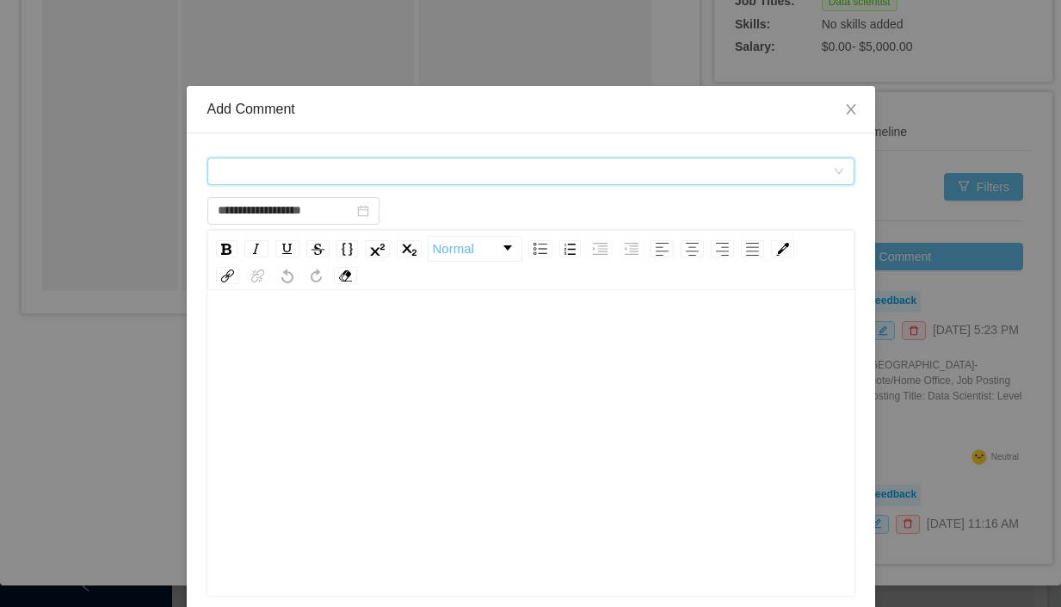
click at [363, 176] on div "Comment types" at bounding box center [525, 171] width 615 height 26
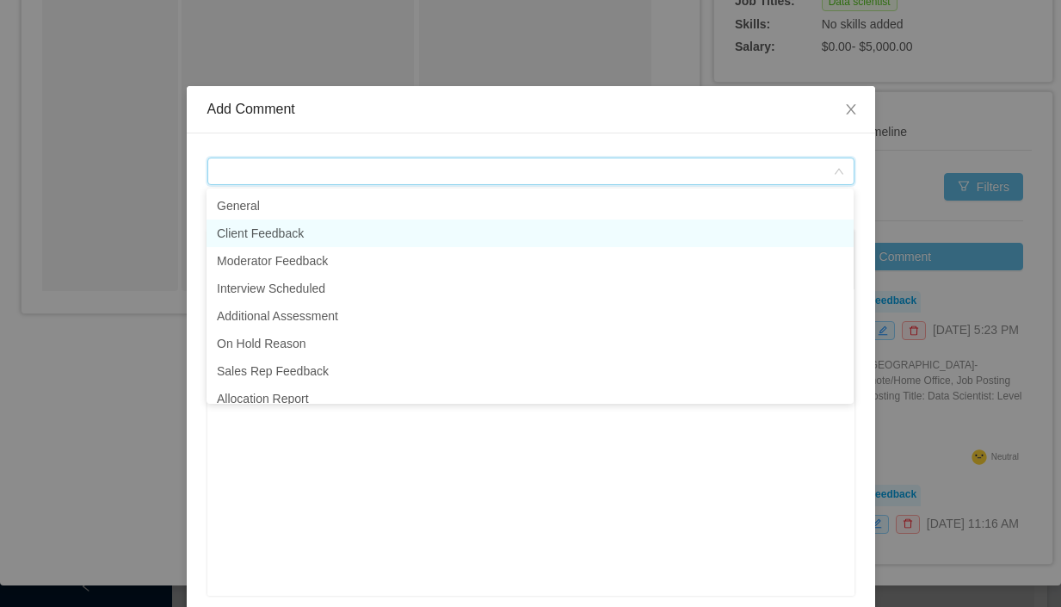
click at [296, 227] on li "Client Feedback" at bounding box center [530, 233] width 647 height 28
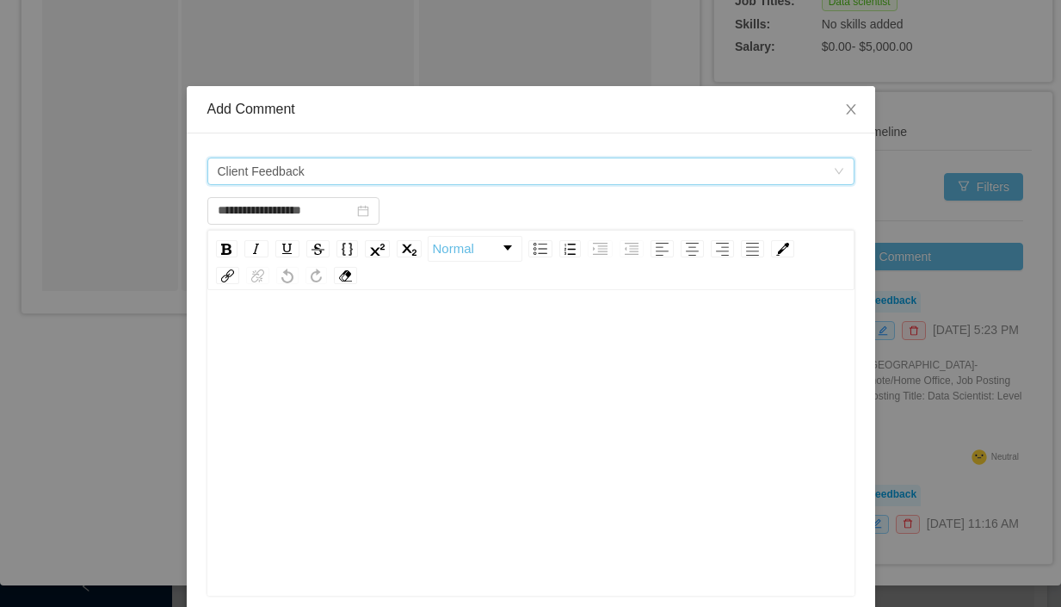
click at [373, 386] on div "rdw-editor" at bounding box center [531, 469] width 621 height 301
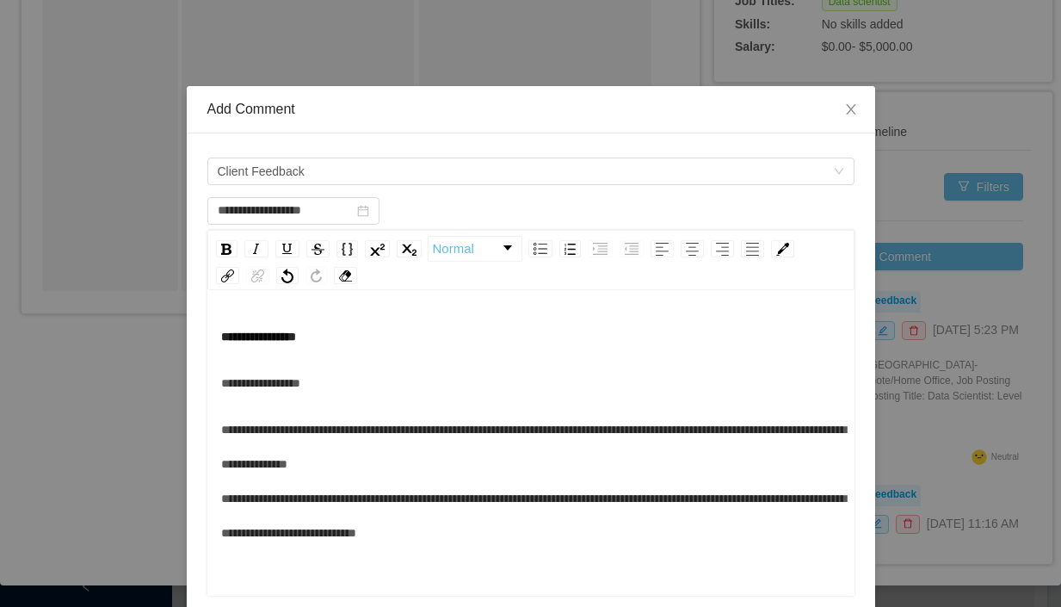
scroll to position [38, 0]
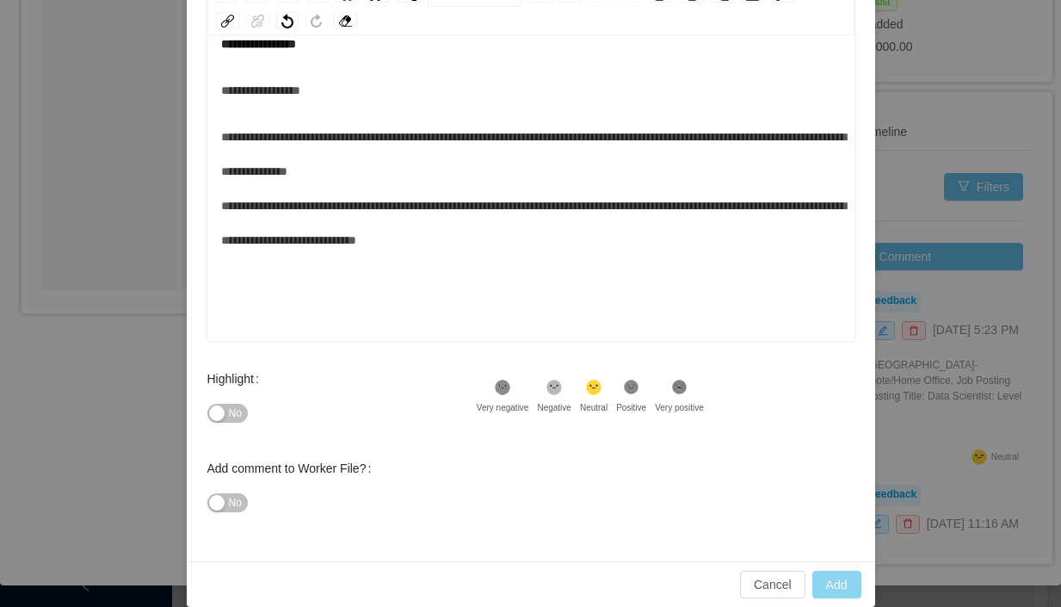
type input "**********"
click at [834, 579] on button "Add" at bounding box center [836, 585] width 49 height 28
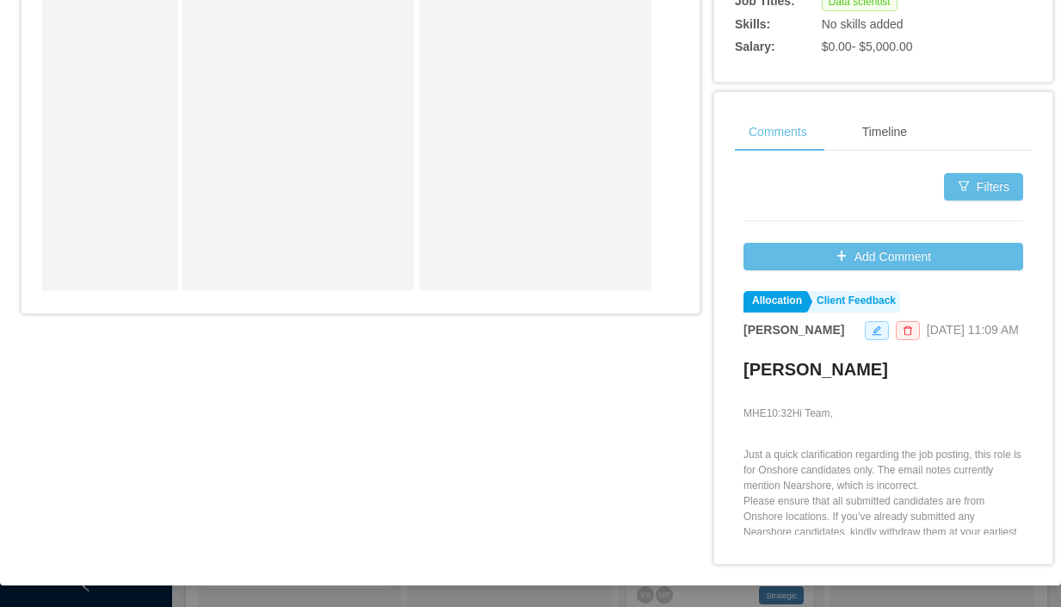
scroll to position [773, 0]
